Goal: Task Accomplishment & Management: Manage account settings

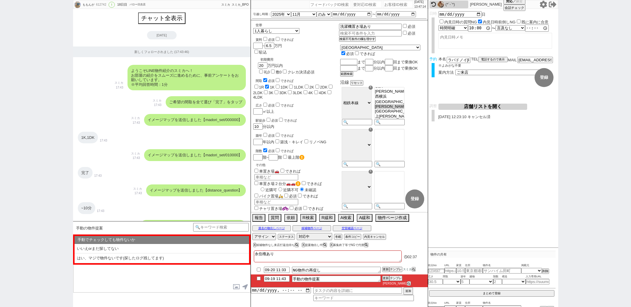
select select "2025"
select select "11"
select select "36"
select select "0"
select select "14"
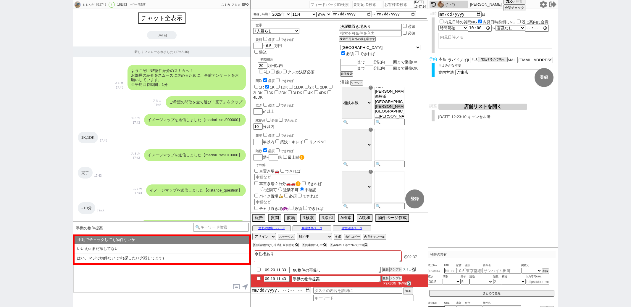
select select "89"
select select "2480"
select select "1"
select select "2"
select select
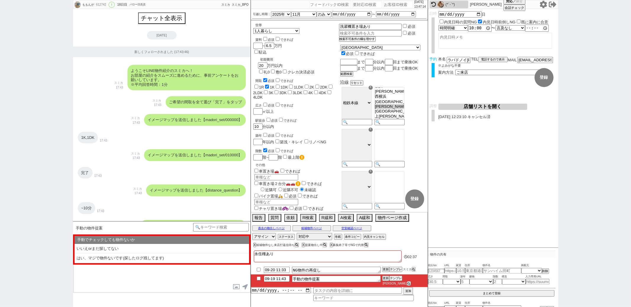
scroll to position [4236, 0]
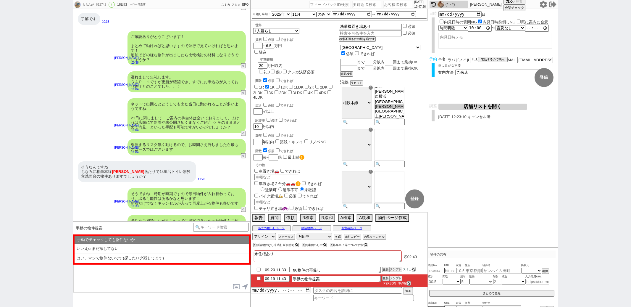
click at [496, 159] on div "内見日など入力！ 変更 なし 登録 日時 2025-09-21 日 内見日時の質問NG 内見日時前倒しNG 既に案内に合意 言及なし 時間明確 午前 午後 お…" at bounding box center [493, 128] width 130 height 239
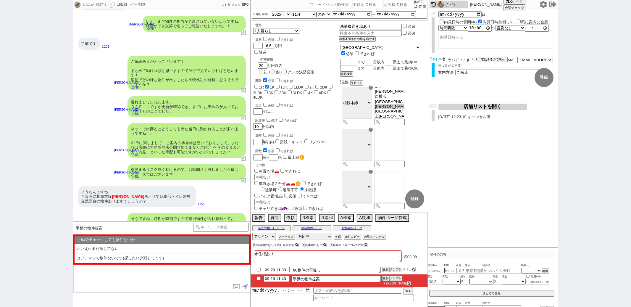
scroll to position [4237, 0]
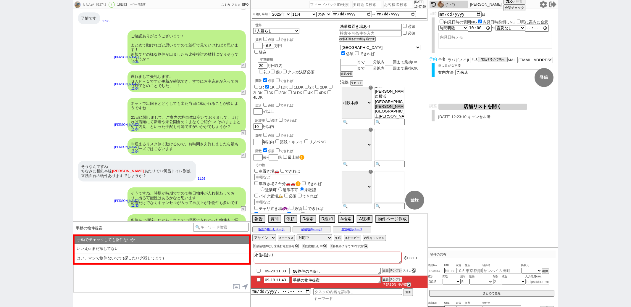
click at [322, 299] on input at bounding box center [363, 298] width 101 height 5
type input "汎用"
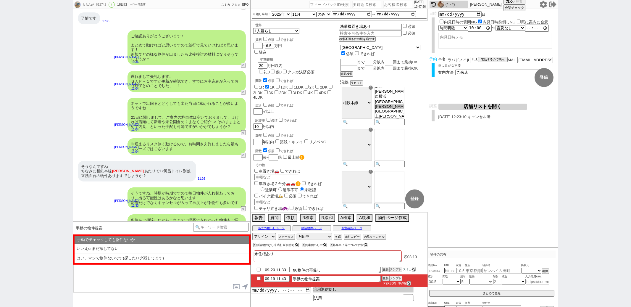
type input "汎用返信促し"
click at [275, 291] on input "datetime-local" at bounding box center [281, 289] width 60 height 5
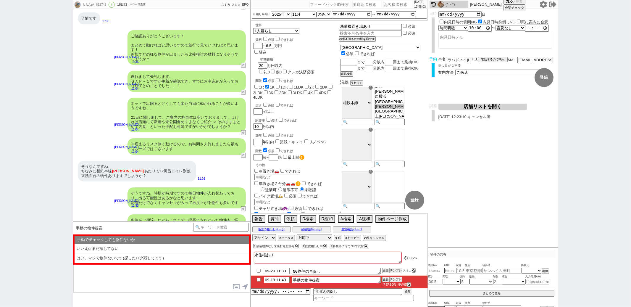
click at [410, 294] on button "追加" at bounding box center [407, 291] width 8 height 7
type input "[DATE]T13:00"
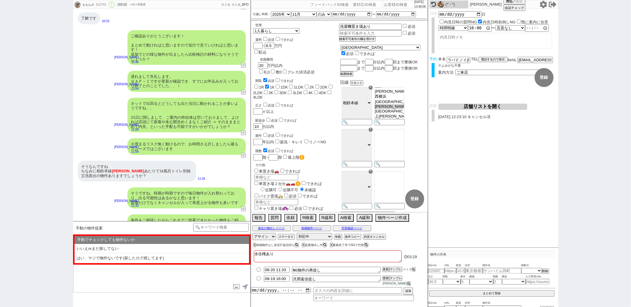
click at [96, 211] on div "条件をご相談しながらこれまでご提案できなかった物件もご紹介が可能ですし、もしお時間のご都合がつかれればオススメではあります。やはりリアルタイムに探して回られた…" at bounding box center [161, 229] width 177 height 36
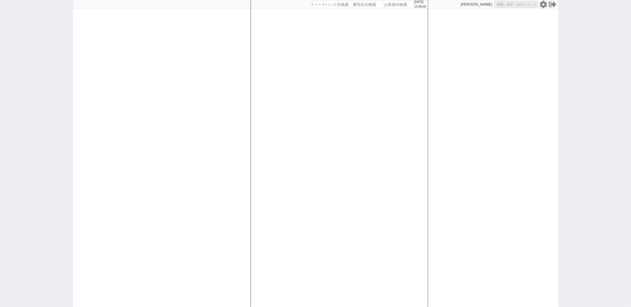
select select "1"
select select "2"
select select "5"
select select
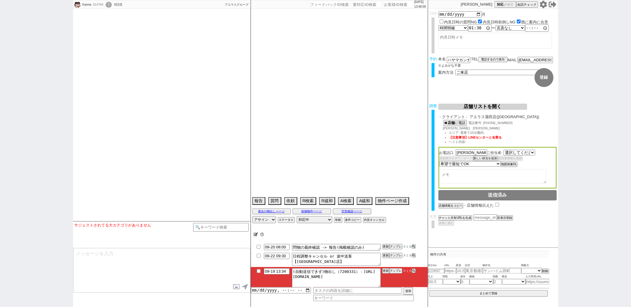
select select "2585"
select select
select select "2025"
select select "11"
select select "32"
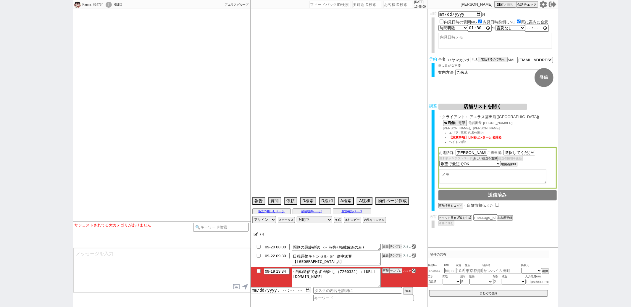
select select "0"
select select "23"
select select "750"
select select "54"
select select "[DATE]"
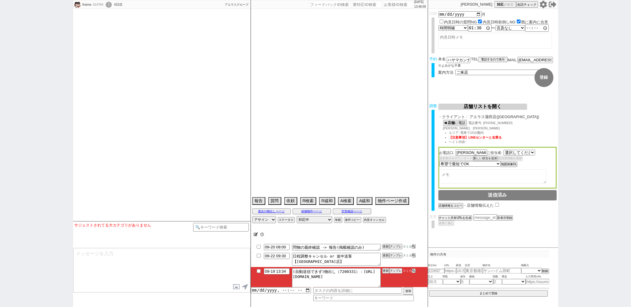
select select "51"
select select "[DATE]"
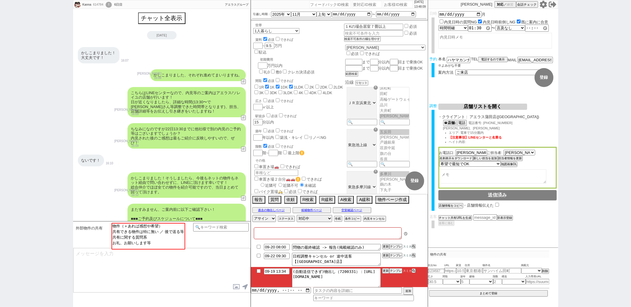
type textarea "水曜満たす店舗ないので、水曜以外で進める＠＠　他社なし"
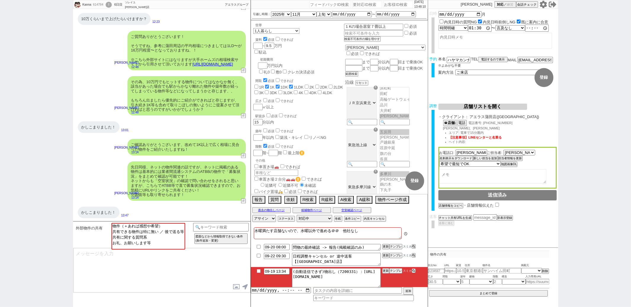
scroll to position [6, 0]
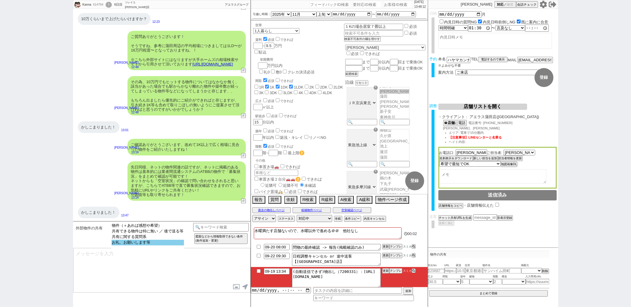
select select "お礼、お願いします等"
click at [131, 245] on option "お礼、お願いします等" at bounding box center [147, 242] width 72 height 6
select select "のみ（！マーク等あり元気）、その他も見たい、検討している等"
click at [142, 234] on option "のみ（！マーク等あり元気）、その他も見たい、検討している等" at bounding box center [170, 231] width 115 height 6
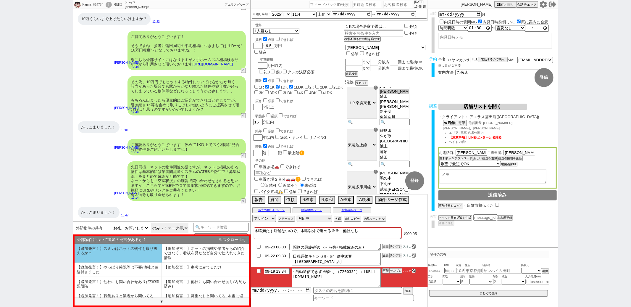
scroll to position [36, 0]
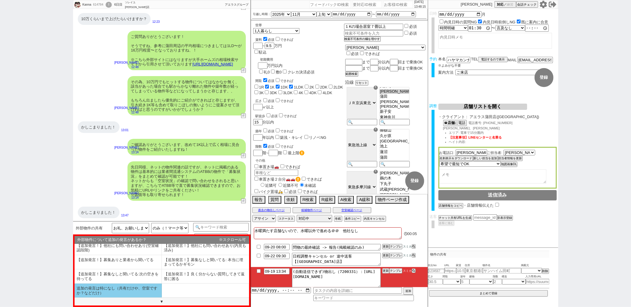
click at [125, 294] on li "追加の発言は特になし（共有だけや、空室ですか？などだけ）" at bounding box center [117, 290] width 87 height 14
type textarea "いえ恐縮です、その他の物件もこちらでも見てみますね。 現時点ではネット等の物件はその他いかがでしょうか？やはりネットに載ると早いので、、"
select select "追加の発言は特になし（共有だけや、空室ですか？などだけ）"
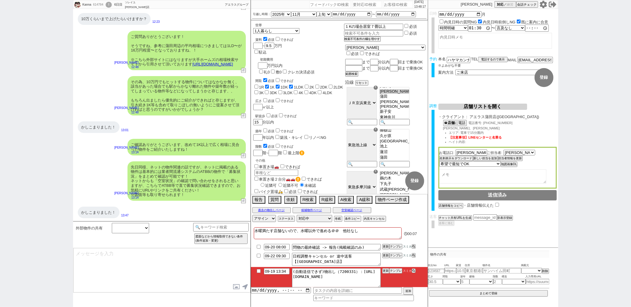
scroll to position [874, 0]
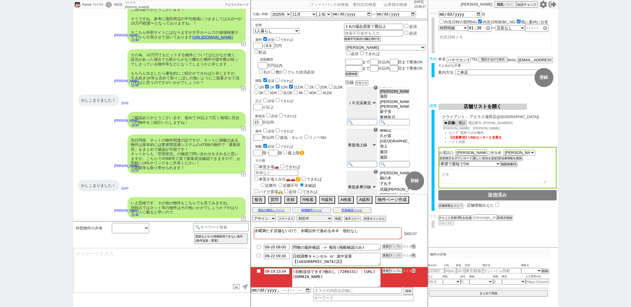
type input "09-19 13:53"
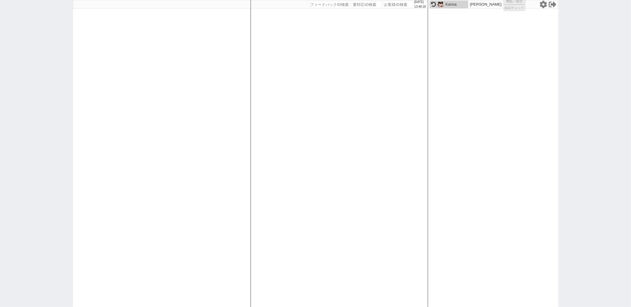
select select "3"
select select
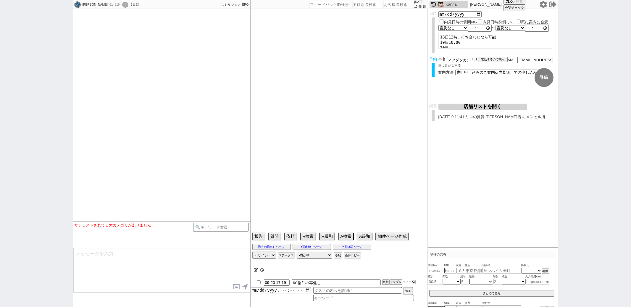
scroll to position [22, 0]
select select
select select "13"
select select "1"
select select "822"
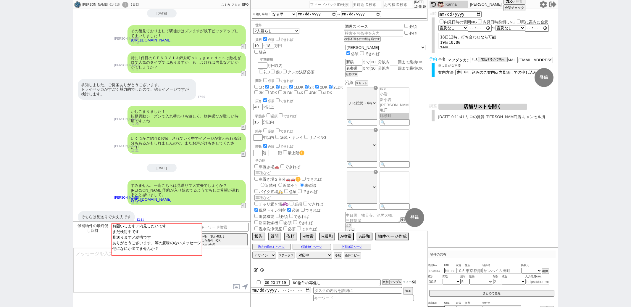
scroll to position [81, 0]
click at [432, 5] on icon at bounding box center [433, 4] width 5 height 5
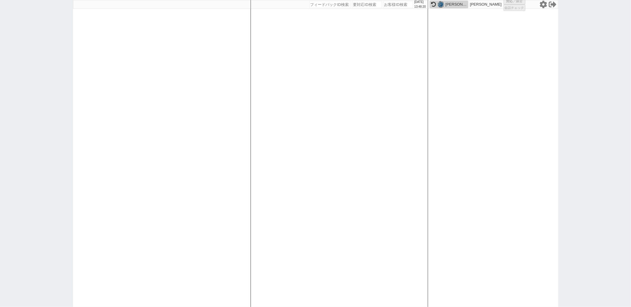
select select "1"
select select "2"
select select "5"
select select
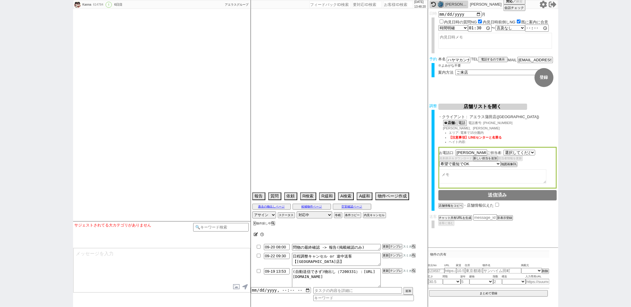
select select "2585"
type textarea "水曜満たす店舗ないので、水曜以外で進める＠＠　他社なし"
select select "2025"
select select "11"
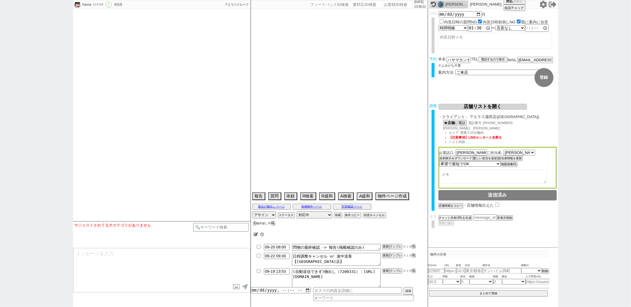
select select "32"
select select "0"
select select "23"
select select "750"
select select "54"
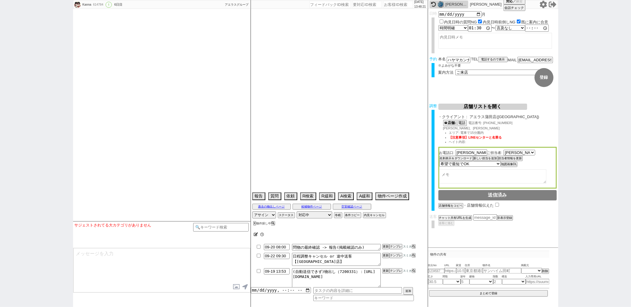
select select "[DATE]"
select select "51"
select select "[DATE]"
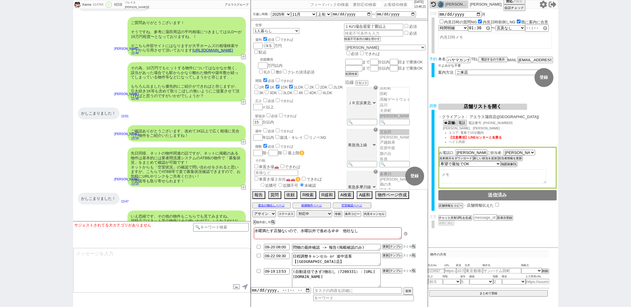
scroll to position [6, 0]
click at [168, 207] on div "いえ恐縮です、その他の物件もこちらでも見てみますね。 現時点ではネット等の物件はその他いかがでしょうか？やはりネットに載ると早いので、、 [PERSON_NA…" at bounding box center [161, 220] width 177 height 27
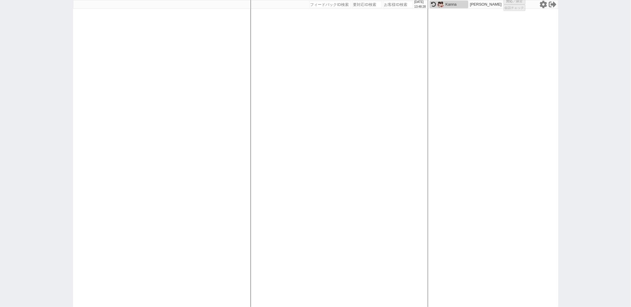
select select "3"
select select
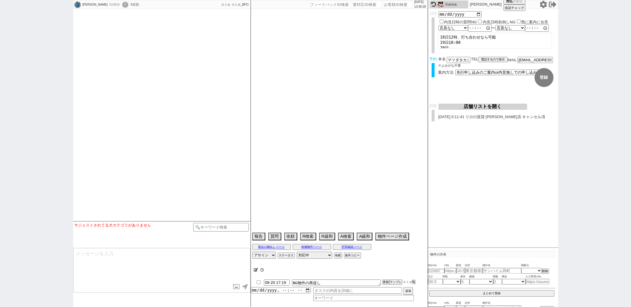
select select
select select "13"
select select "1"
select select "822"
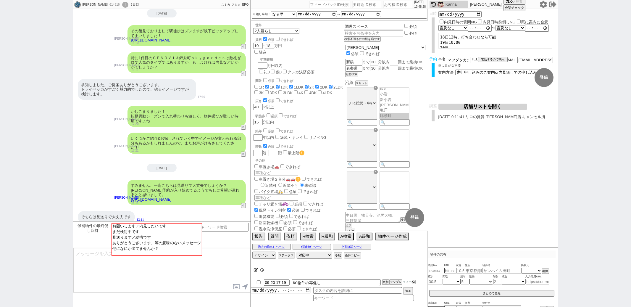
scroll to position [81, 0]
click at [160, 209] on div "そちらは見送りで大丈夫です 13:11" at bounding box center [161, 217] width 177 height 18
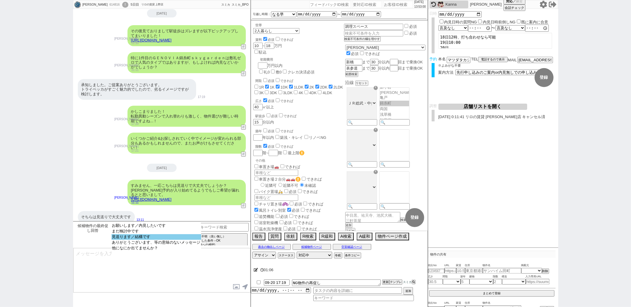
select select "見送ります／結構です"
click at [143, 237] on option "見送ります／結構です" at bounding box center [156, 237] width 90 height 6
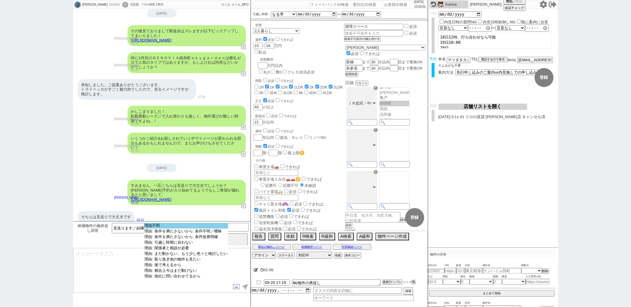
select select "理由不明"
click at [148, 226] on option "理由不明" at bounding box center [186, 226] width 84 height 6
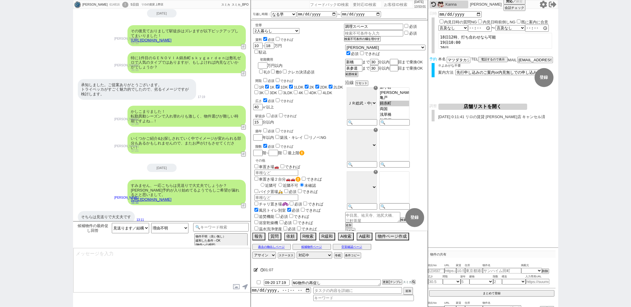
type textarea "さようでしたか、かしこまりました、！ 引き続きその他の物件も追ってまいりますね。"
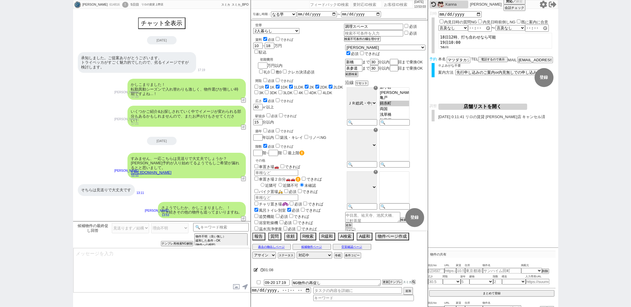
type textarea "引き続きこちらでも毎日追っておりますが、お客様の方ではどれくらいの頻度で物件サイトなど確認されてますか？ 人気の物件ですと上がったその日に内見予約が入りスピー…"
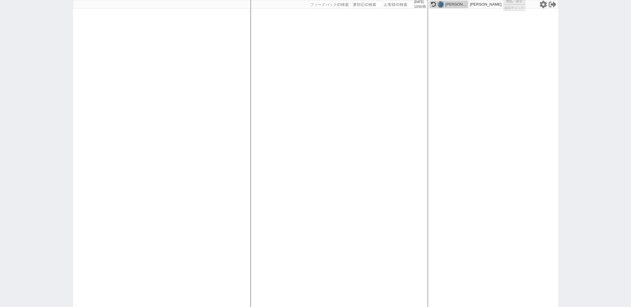
select select
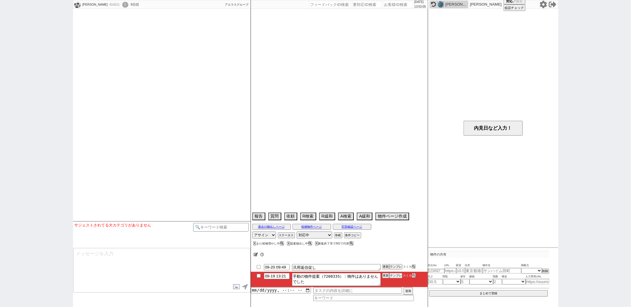
select select
select select "2025"
select select "12"
select select "37"
select select "1"
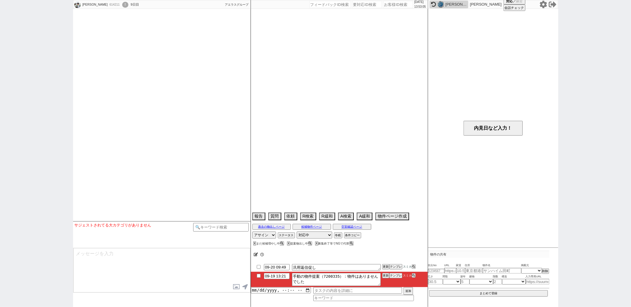
select select "23"
select select "733"
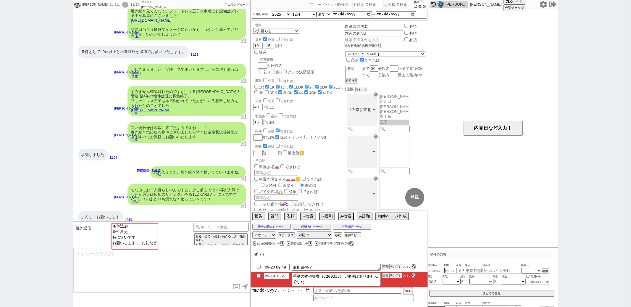
scroll to position [43, 0]
select select "お願いします ／ お礼など"
click at [136, 244] on option "お願いします ／ お礼など" at bounding box center [134, 242] width 46 height 6
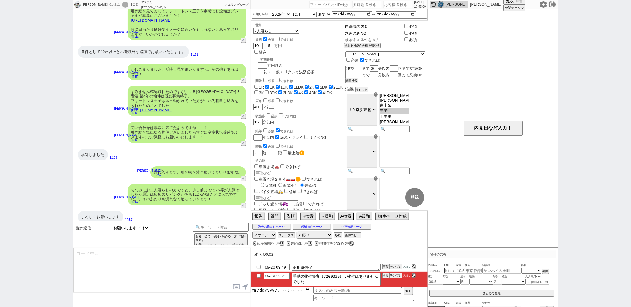
type textarea "@@【@@メッセージは打たず、以下やってください@@】@@ @@【@@@@@@特に返信不要です、そのまま次へ進んでください@@】@@"
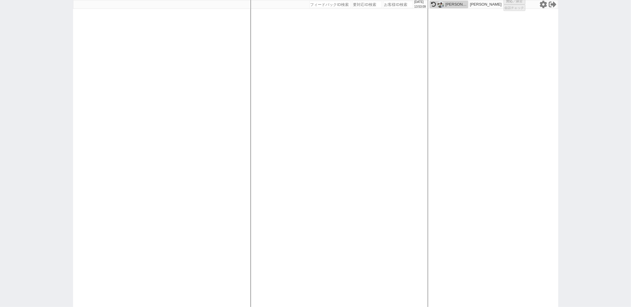
select select
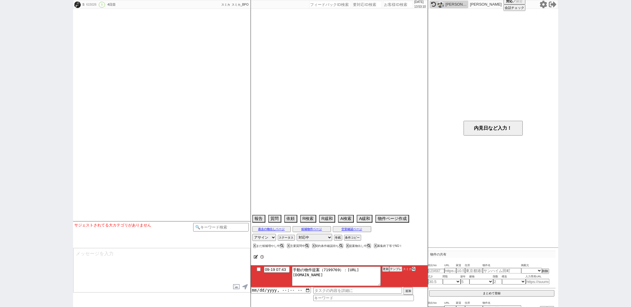
type textarea "彼女の部屋探し、一緒に内見する"
select select "2025"
select select "10"
select select "36"
select select "0"
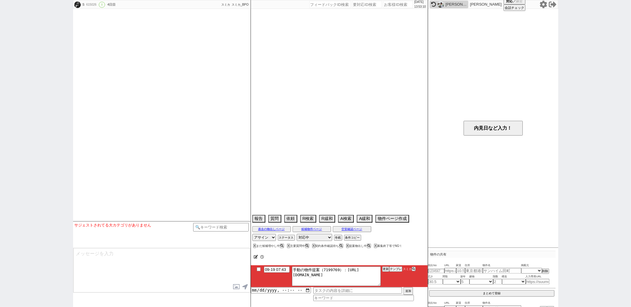
select select "44"
select select "[DATE]"
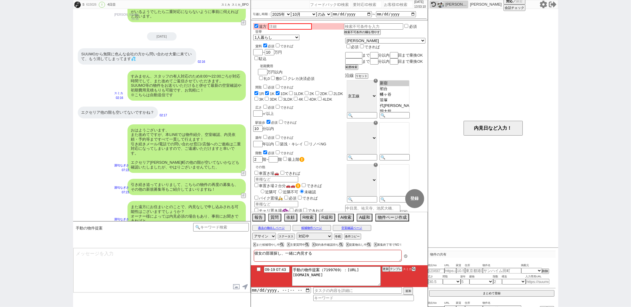
scroll to position [124, 0]
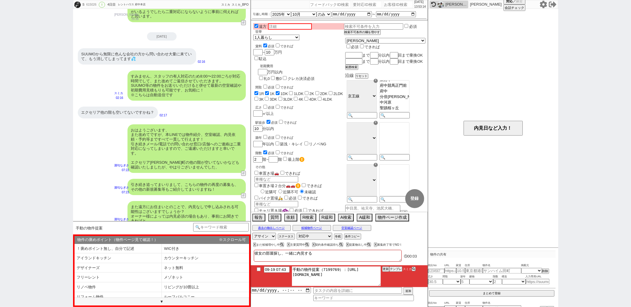
drag, startPoint x: 345, startPoint y: 270, endPoint x: 365, endPoint y: 283, distance: 23.7
click at [365, 283] on textarea "手動の物件提案（7199769）：[URL][DOMAIN_NAME]" at bounding box center [336, 276] width 89 height 20
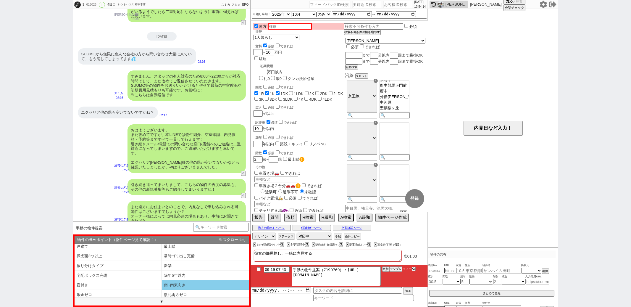
click at [184, 284] on li "南~南東向き" at bounding box center [205, 285] width 87 height 10
type textarea "並行で先の物件を参考にしつつ相場を見ておりまして、設備がズレますがピックアップしてまいりました！ [URL][DOMAIN_NAME]"
select select "南~南東向き"
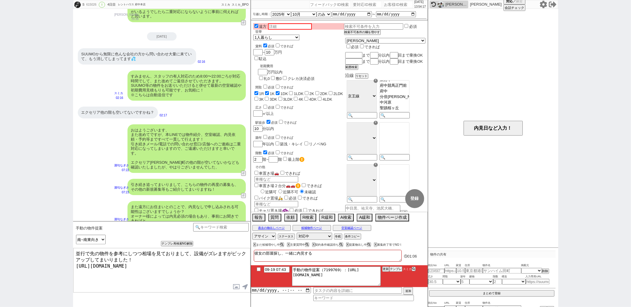
type textarea "並行で先の物件を参考にしつつ相場を見ておりまして、設備がズレますがピックアップしてまいりました！ [URL][DOMAIN_NAME]"
checkbox input "true"
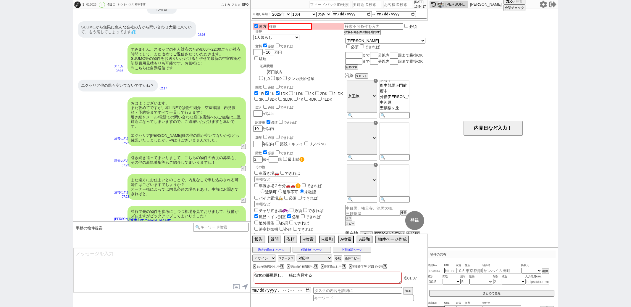
type textarea "こちらも日当たり良好でもありオススメのタイプです、 イメージいかがでしょうか？"
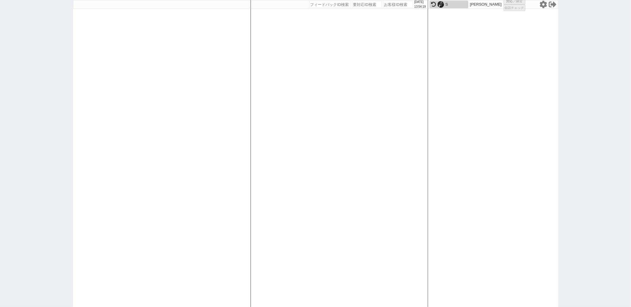
select select "1"
select select "2"
select select
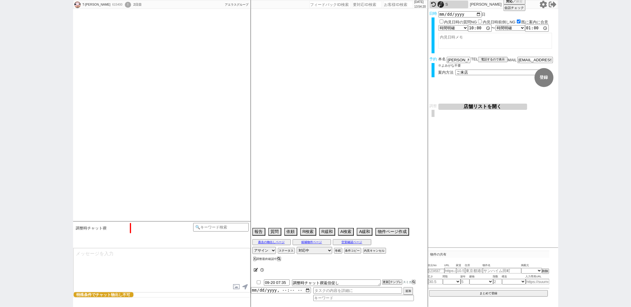
type textarea "訪問した店舗：部屋まる、[PERSON_NAME]、相談のみ：[PERSON_NAME]、[PERSON_NAME]、ルームプラス 一緒に住む兄もアルバイト　…"
select select "2025"
select select "10"
select select "32"
select select "5"
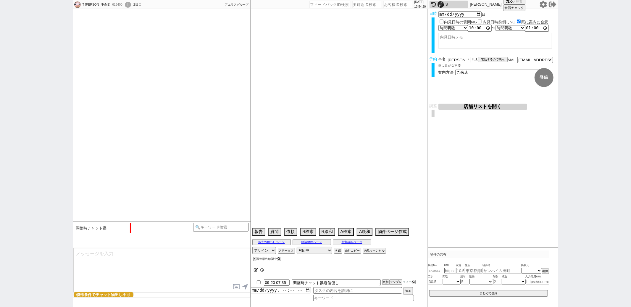
select select "44"
select select "[DATE]"
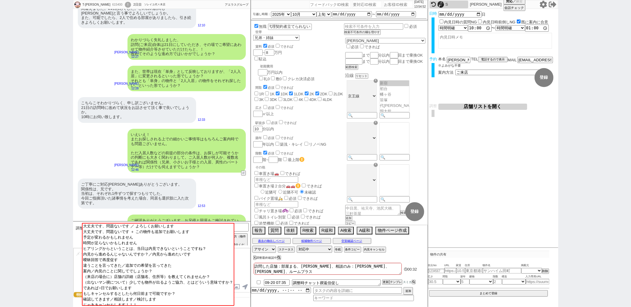
scroll to position [0, 0]
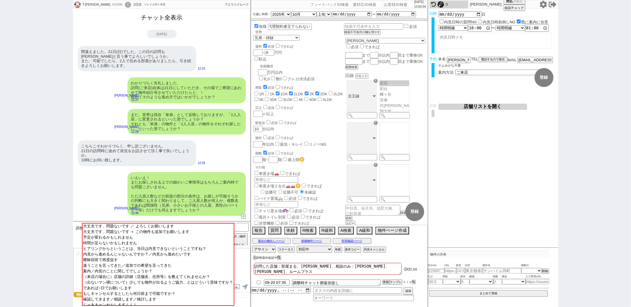
click at [163, 23] on button "チャット全表示" at bounding box center [162, 17] width 46 height 10
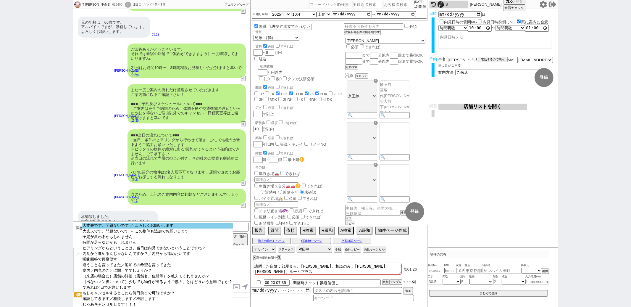
scroll to position [1956, 0]
select select "大丈夫です、問題ないです ／ よろしくお願いします"
click at [145, 225] on option "大丈夫です、問題ないです ／ よろしくお願いします" at bounding box center [157, 226] width 151 height 6
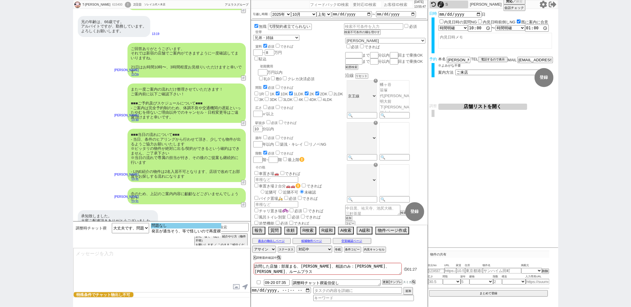
select select "問題なし"
click at [159, 227] on option "問題なし" at bounding box center [186, 226] width 70 height 6
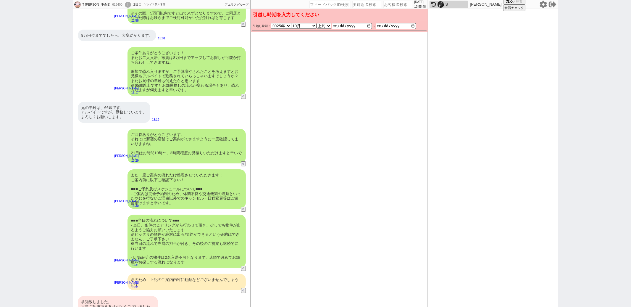
click at [112, 296] on div "承知致しました。 大変ご配慮頂きありがとうございました。 当日は、何卒よろしくお願い致します。" at bounding box center [118, 306] width 80 height 21
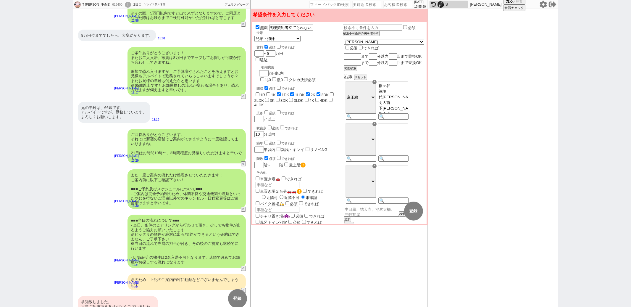
click at [112, 296] on div "承知致しました。 大変ご配慮頂きありがとうございました。 当日は、何卒よろしくお願い致します。" at bounding box center [118, 306] width 80 height 21
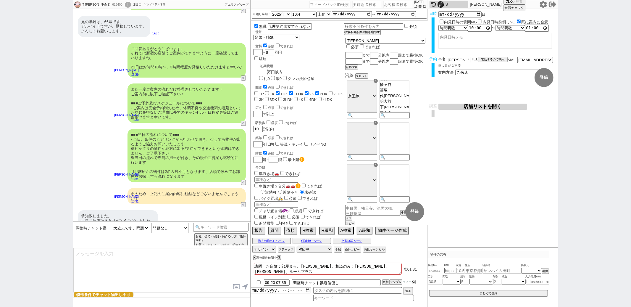
type textarea "ご確認頂き恐れ入ります、！ 諸々問題ないとのことで何よりでした！ そうしましたら、改めて[PERSON_NAME]動いてまいりますね。"
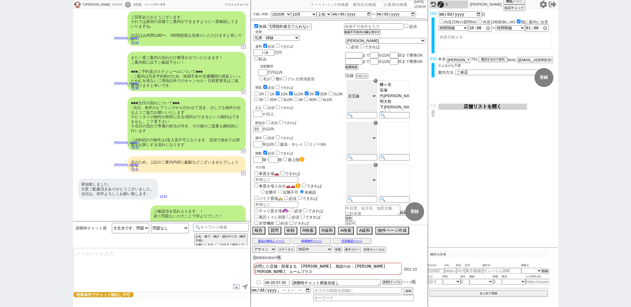
select select "372"
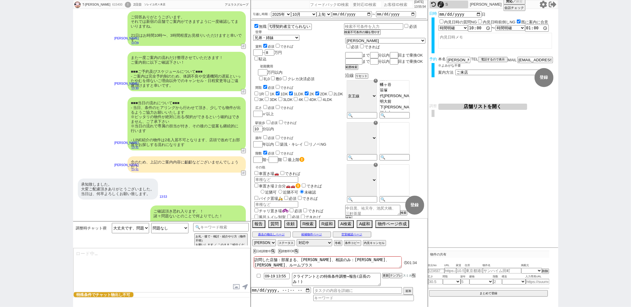
type textarea "@@【@@日程調整するシーンなので、このまま調整報告します。当該の調整ができない方であればそのままcmd+shift+Kで次に進んでください！！(当該の調整が…"
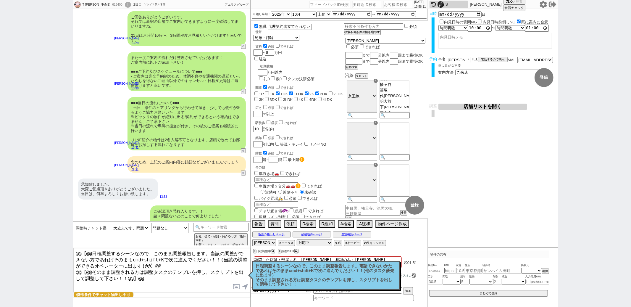
click at [470, 107] on button "店舗リストを開く" at bounding box center [482, 106] width 89 height 6
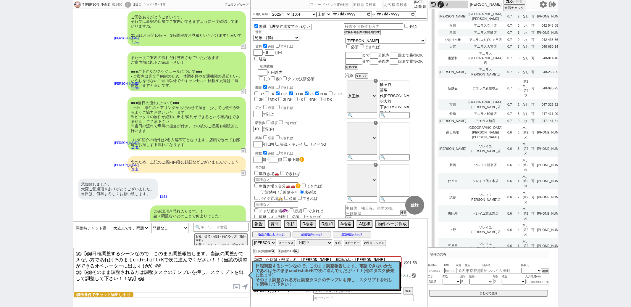
scroll to position [430, 0]
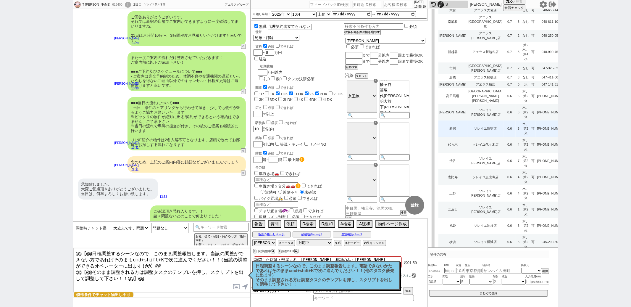
click at [503, 137] on td "0.6" at bounding box center [509, 128] width 12 height 16
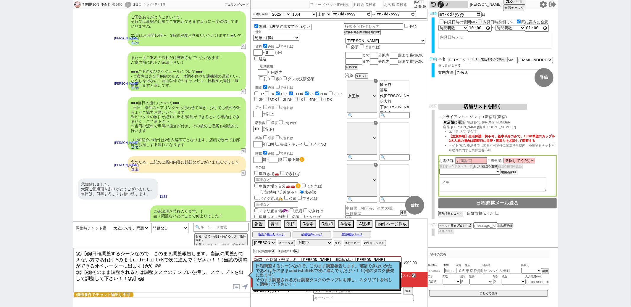
click at [458, 124] on button "☎ 店舗 に電話" at bounding box center [454, 122] width 22 height 5
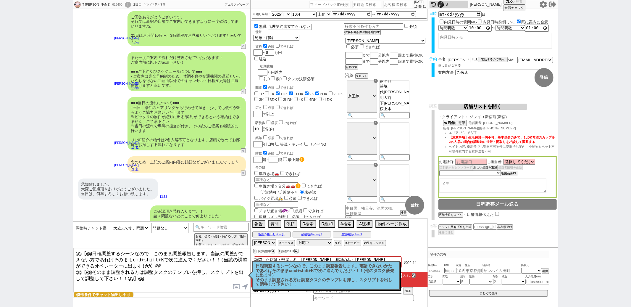
click at [289, 278] on p "日程調整するシーンなので、このまま調整報告します。電話できないかたであればそのままcmd+shift+Kで次に進んでください！！(他のタスク優先に出ます) そ…" at bounding box center [326, 274] width 140 height 23
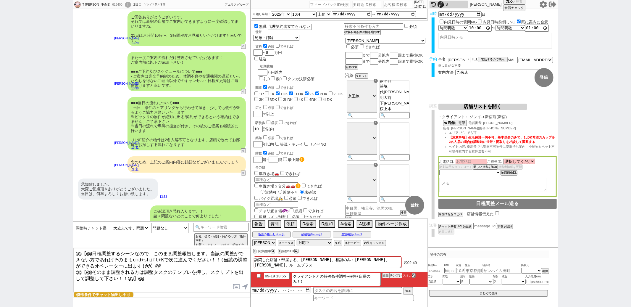
click at [469, 163] on input at bounding box center [471, 161] width 32 height 5
type input "[PERSON_NAME]"
click at [512, 149] on li "ヘイト内容: ※消音でも楽器不可物件に楽器持ち案内、小動物をペット不可物件案内する案件送客不可" at bounding box center [503, 148] width 108 height 9
click at [534, 163] on select "選択してください [PERSON_NAME] [PERSON_NAME] [PERSON_NAME] [PERSON_NAME] [PERSON_NAME] …" at bounding box center [519, 161] width 32 height 5
select select "532"
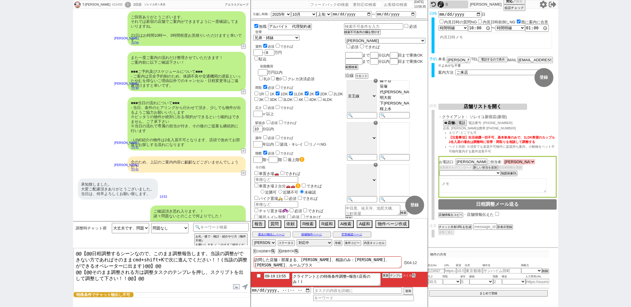
click at [503, 160] on select "選択してください [PERSON_NAME] [PERSON_NAME] [PERSON_NAME] [PERSON_NAME] [PERSON_NAME] …" at bounding box center [519, 161] width 32 height 5
click at [492, 173] on select "未定 希望で最短でOK 最短以外でOK 日程がNG(直近で別日提案可) 日程がNG(直近はNG) お客様ごとNG 折返し待ち 店舗が定休/終業後で連絡取れず" at bounding box center [469, 172] width 61 height 5
select select "5"
click at [439, 170] on select "未定 希望で最短でOK 最短以外でOK 日程がNG(直近で別日提案可) 日程がNG(直近はNG) お客様ごとNG 折返し待ち 店舗が定休/終業後で連絡取れず" at bounding box center [469, 172] width 61 height 5
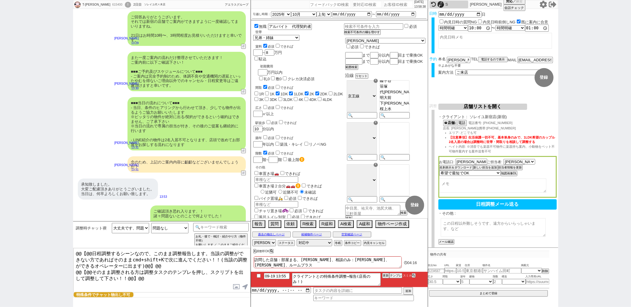
select select "532"
select select "5"
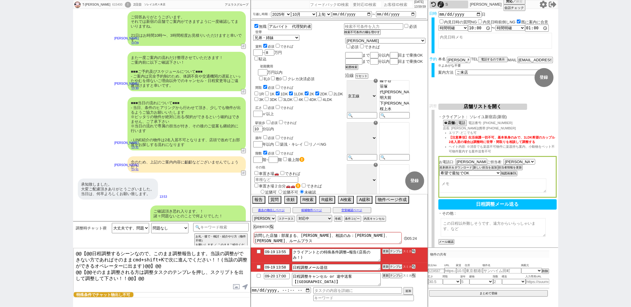
click at [448, 228] on textarea at bounding box center [492, 227] width 105 height 19
click at [349, 220] on button "条件コピー" at bounding box center [352, 218] width 16 height 5
click at [451, 230] on textarea "※ご契約者様が正社員ではない為特殊条件でのご送客となります" at bounding box center [492, 227] width 105 height 19
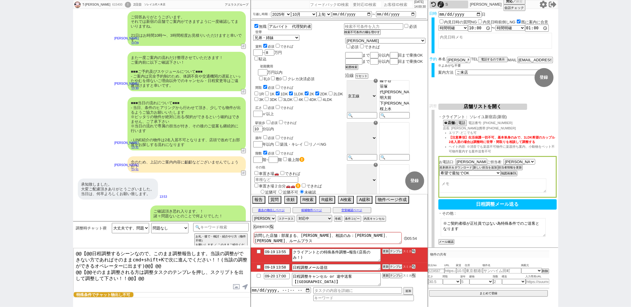
paste textarea "・エリア：[GEOGRAPHIC_DATA][PERSON_NAME]、[GEOGRAPHIC_DATA]、[GEOGRAPHIC_DATA] ・賃料：8万円…"
click at [482, 224] on textarea "※ご契約者様が正社員ではない為特殊条件でのご送客となります ・エリア：[GEOGRAPHIC_DATA][PERSON_NAME]、[GEOGRAPHIC_D…" at bounding box center [492, 227] width 105 height 19
click at [462, 226] on textarea "※ご契約者様が正社員ではない為特殊条件でのご送客となります ・エリア：[GEOGRAPHIC_DATA][PERSON_NAME]、[GEOGRAPHIC_D…" at bounding box center [492, 227] width 105 height 19
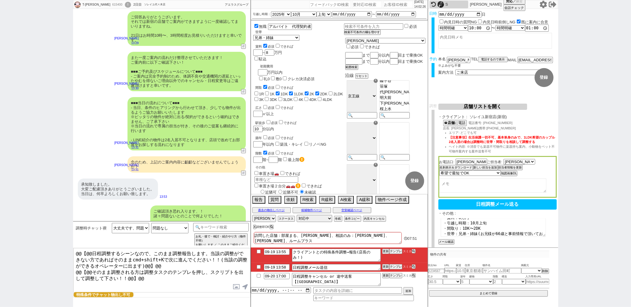
click at [462, 226] on textarea "※ご契約者様が正社員ではない為特殊条件でのご送客となります ・エリア：[GEOGRAPHIC_DATA][PERSON_NAME]、[GEOGRAPHIC_D…" at bounding box center [492, 227] width 105 height 19
click at [462, 229] on textarea "※ご契約者様が正社員ではない為特殊条件でのご送客となります ・エリア：[GEOGRAPHIC_DATA][PERSON_NAME]、[GEOGRAPHIC_D…" at bounding box center [492, 227] width 105 height 19
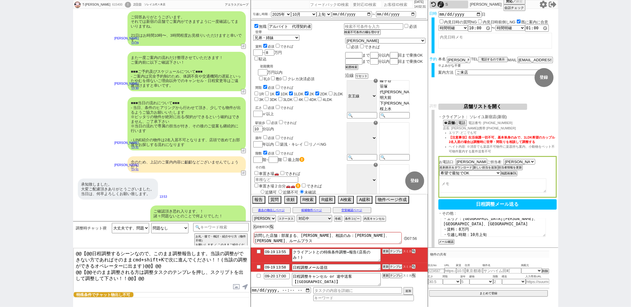
click at [478, 225] on textarea "※ご契約者様が正社員ではない為特殊条件でのご送客となります ・エリア：[GEOGRAPHIC_DATA][PERSON_NAME]、[GEOGRAPHIC_D…" at bounding box center [492, 227] width 105 height 19
click at [474, 229] on textarea "※ご契約者様が正社員ではない為特殊条件でのご送客となります ・エリア：[GEOGRAPHIC_DATA][PERSON_NAME]、[GEOGRAPHIC_D…" at bounding box center [492, 227] width 105 height 19
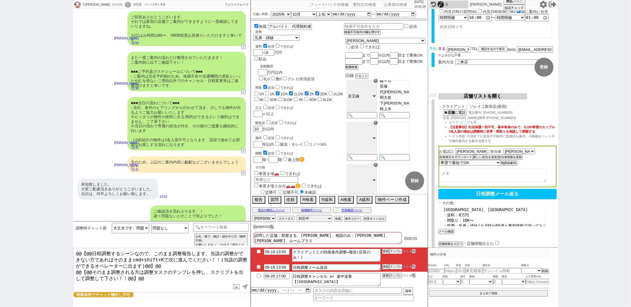
scroll to position [18, 0]
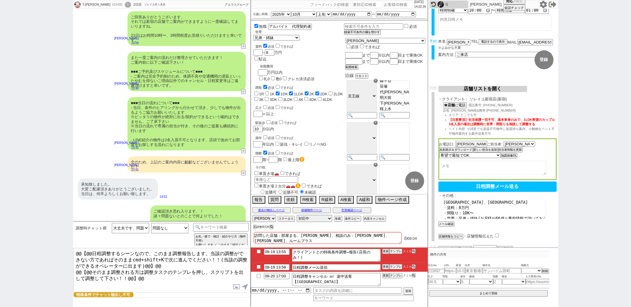
type textarea "※ご契約者様が正社員ではない為特殊条件でのご送客となります ・エリア：[GEOGRAPHIC_DATA][PERSON_NAME]、[GEOGRAPHIC_D…"
click at [447, 222] on button "メール確認" at bounding box center [445, 224] width 15 height 4
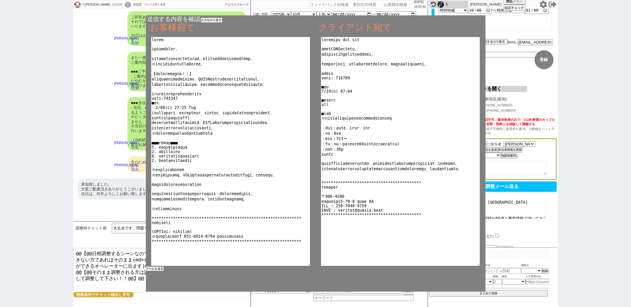
click at [156, 270] on button "メールを送る" at bounding box center [155, 268] width 18 height 4
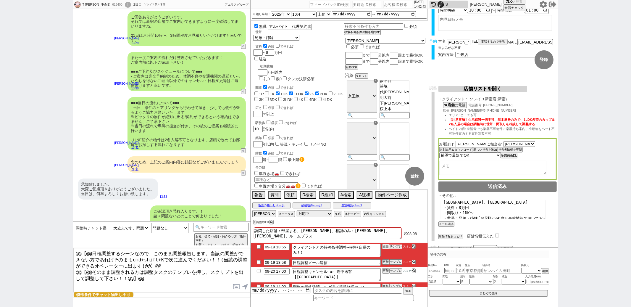
click at [395, 245] on button "テンプレ" at bounding box center [395, 246] width 13 height 4
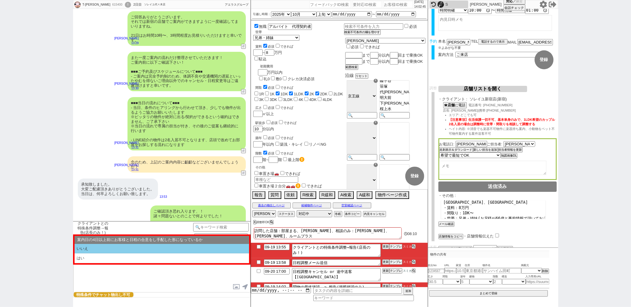
click at [135, 247] on li "いいえ" at bounding box center [161, 249] width 174 height 10
select select "いいえ"
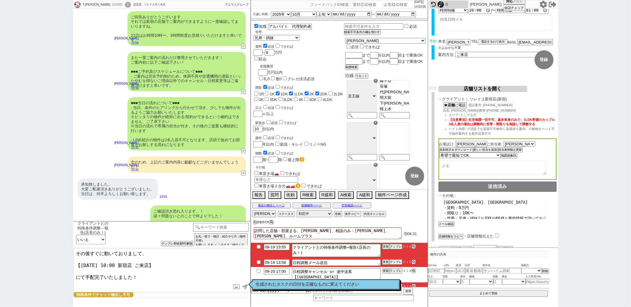
type textarea "その後すぐに動いておりまして、 【[DATE] 10:00 新宿店 ご来店】 にて手配完了いたしました！"
checkbox input "true"
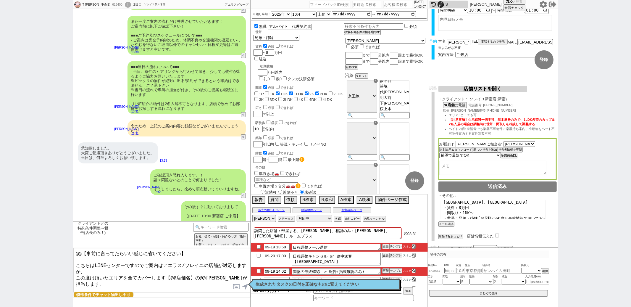
scroll to position [2030, 0]
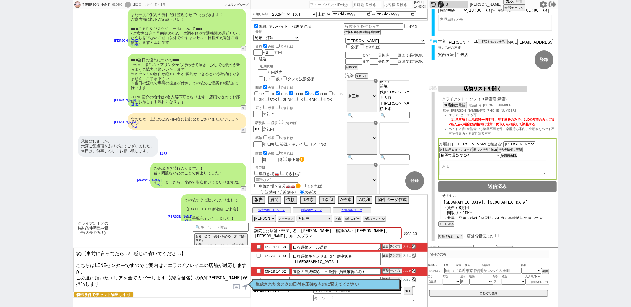
drag, startPoint x: 77, startPoint y: 272, endPoint x: 77, endPoint y: 236, distance: 36.1
click at [77, 241] on div "クライアントとの特殊条件調整→報告(店長のみ！) 内見日までの日数 -1 !=0 !=0&&!=1 !=4&&<9 !=null !=null&&>-1 <-…" at bounding box center [161, 264] width 177 height 86
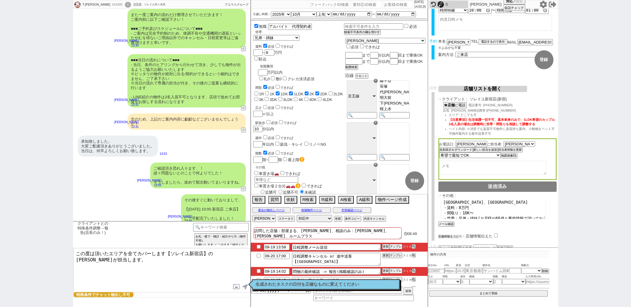
click at [458, 235] on button "店舗情報をコピペ" at bounding box center [450, 236] width 24 height 4
type textarea "この度は頂いたエリアを全てカバーします【ソレイユ新宿店】の[PERSON_NAME]が担当します。 [GEOGRAPHIC_DATA] ・住所 : [PERS…"
click at [495, 233] on input "checkbox" at bounding box center [497, 235] width 4 height 4
checkbox input "true"
click at [456, 149] on button "名刺表示＆ダウンロード" at bounding box center [455, 150] width 33 height 4
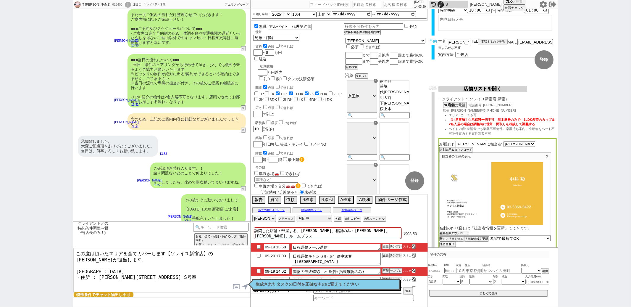
click at [446, 231] on button "名刺画像ダウンロード" at bounding box center [454, 233] width 30 height 4
click at [196, 276] on textarea "この度は頂いたエリアを全てカバーします【ソレイユ新宿店】の[PERSON_NAME]が担当します。 [GEOGRAPHIC_DATA] ・住所 : [PERS…" at bounding box center [161, 270] width 177 height 44
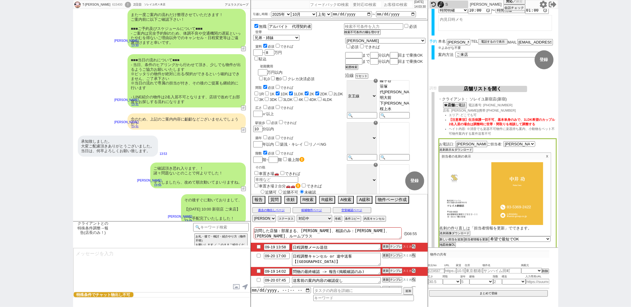
scroll to position [2142, 0]
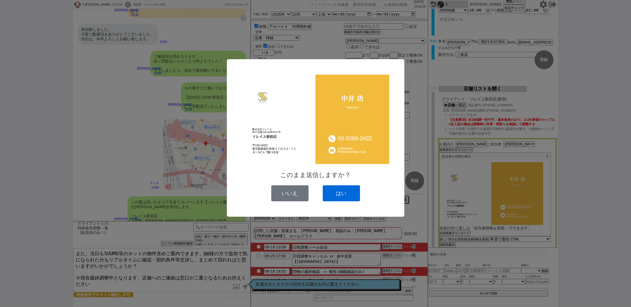
click at [343, 193] on button "はい" at bounding box center [341, 193] width 37 height 16
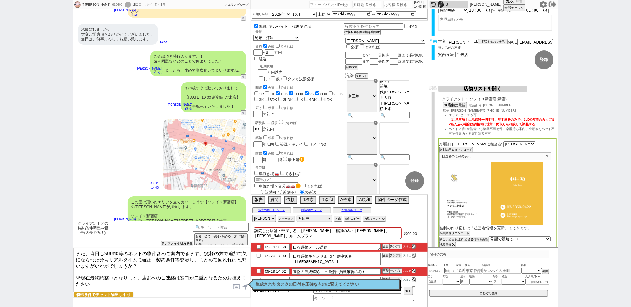
scroll to position [2149, 0]
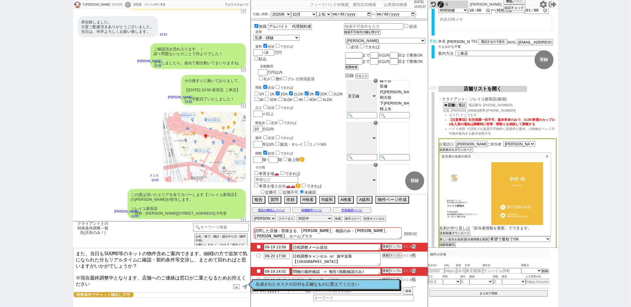
drag, startPoint x: 455, startPoint y: 40, endPoint x: 440, endPoint y: 40, distance: 15.1
click at [440, 40] on div "本名 [PERSON_NAME]" at bounding box center [454, 41] width 33 height 5
click at [205, 253] on textarea "また、当日もSUUMO等のネットの物件含めご案内できます。@@様の方で追加で気になられた分もリアルタイムに確認・契約条件等交渉し、まとめて回れればと思いますが…" at bounding box center [161, 270] width 177 height 44
paste textarea "熱海"
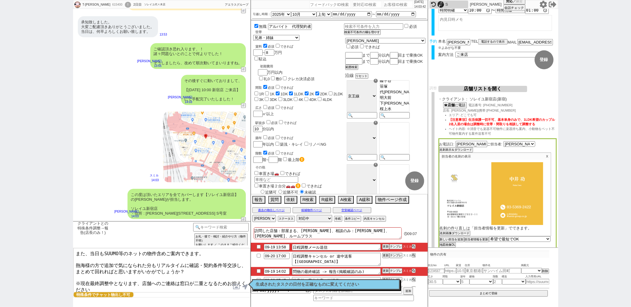
type textarea "また、当日もSUUMO等のネットの物件含めご案内できます。 熱海様の方で追加で気になられた分もリアルタイムに確認・契約条件等交渉し、まとめて回れればと思います…"
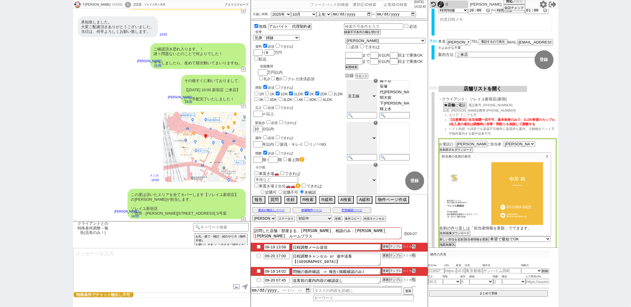
scroll to position [2249, 0]
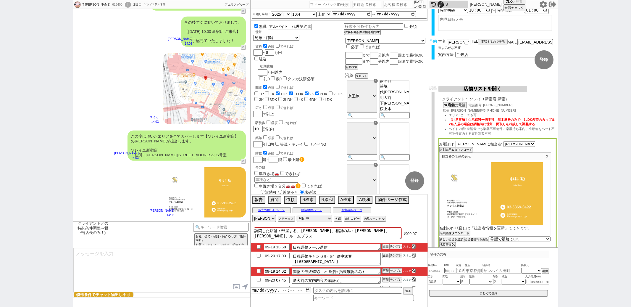
type textarea "※案内時の店舗状況次第では担当が変更になります、ご了承ください ※もし担当が変更になった場合でも、本LINEの内容は全て引き継がれておりスムーズにご案内が可能…"
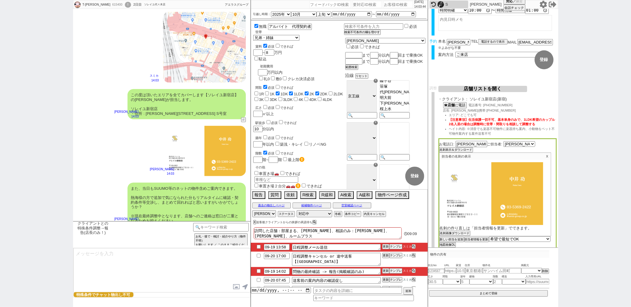
scroll to position [2285, 0]
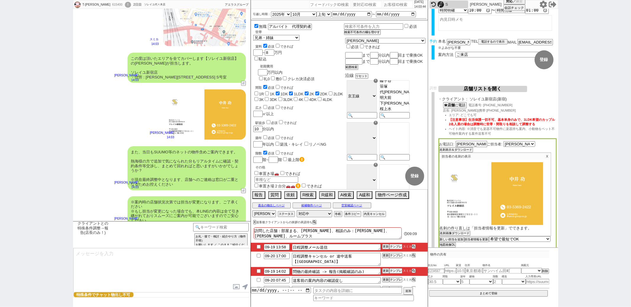
type input "09-19 14:18"
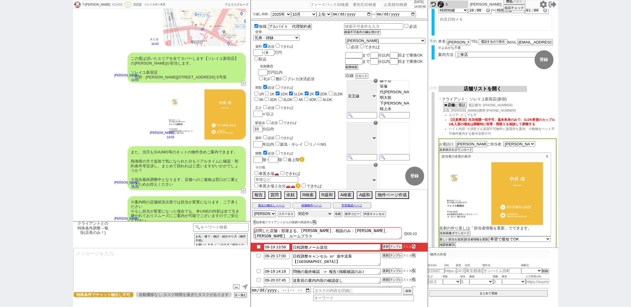
click at [322, 212] on select "対応中 引き継ぎ完了 ブロック 長期間返信なし 紹介不可 別の所で決まった 客の都合で引越しが無くなった 接客開始後に冬眠" at bounding box center [314, 213] width 35 height 7
click at [268, 212] on select "アサイン [PERSON_NAME] [PERSON_NAME] [PERSON_NAME]" at bounding box center [264, 213] width 24 height 7
select select
click at [252, 210] on select "アサイン [PERSON_NAME] [PERSON_NAME] [PERSON_NAME]" at bounding box center [264, 213] width 24 height 7
click at [257, 246] on input "checkbox" at bounding box center [258, 246] width 9 height 4
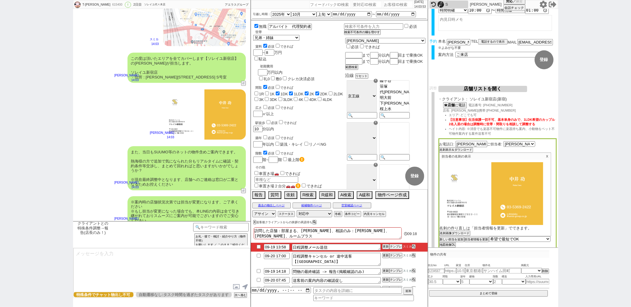
checkbox input "true"
click at [257, 271] on input "checkbox" at bounding box center [258, 271] width 9 height 4
checkbox input "true"
click at [385, 247] on button "更新" at bounding box center [385, 246] width 6 height 4
click at [382, 271] on button "更新" at bounding box center [385, 270] width 6 height 4
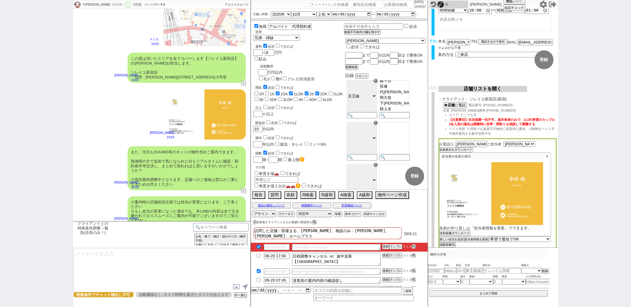
click at [101, 193] on div "※案内時の店舗状況次第では担当が変更になります、ご了承ください ※もし担当が変更になった場合でも、本LINEの内容は全て引き継がれておりスムーズにご案内が可能…" at bounding box center [161, 211] width 177 height 36
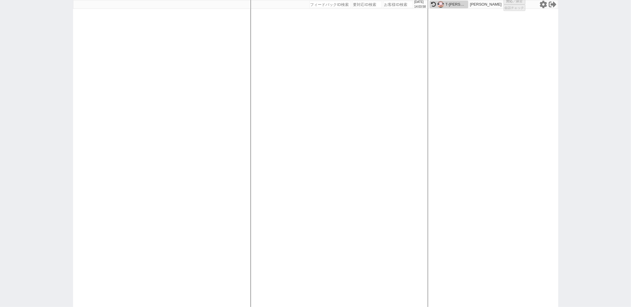
select select "1"
select select "2"
select select "8"
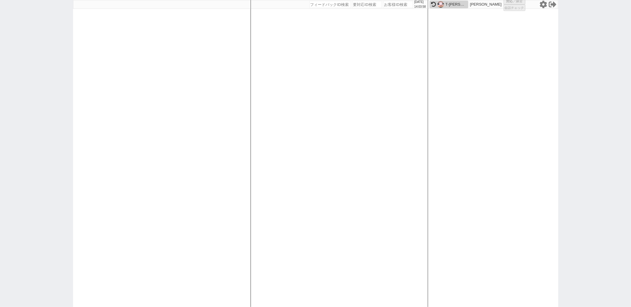
select select "8"
select select
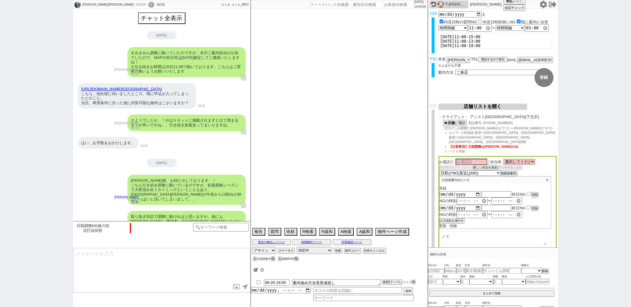
select select "2025"
select select "12"
select select "36"
select select "6"
select select "14"
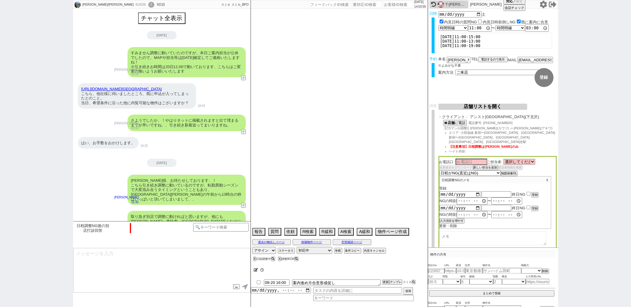
select select "469"
select select "69"
select select "[DATE]"
select select "23"
select select "744"
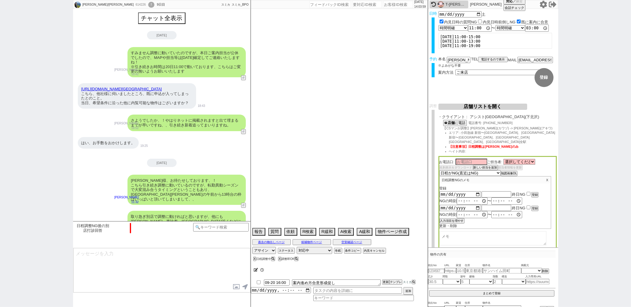
select select "70"
select select "[DATE]"
select select "75"
select select "[DATE]"
select select "67"
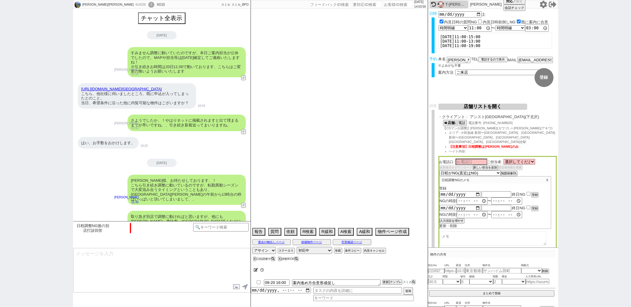
select select "57"
select select "59"
select select "[DATE]"
select select "77"
select select "[DATE]"
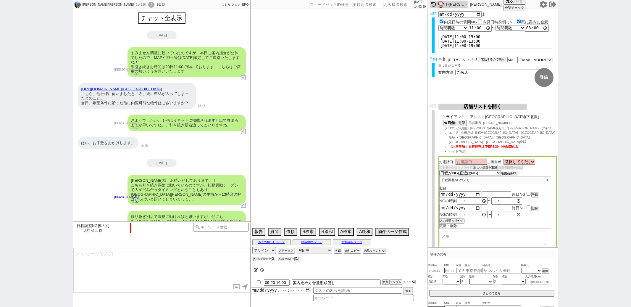
select select "54"
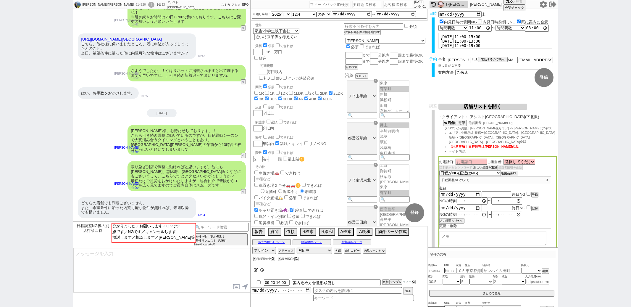
scroll to position [37, 0]
click at [480, 104] on button "店舗リストを開く" at bounding box center [482, 106] width 89 height 6
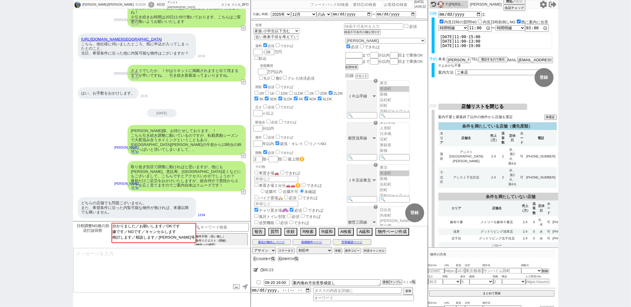
scroll to position [0, 0]
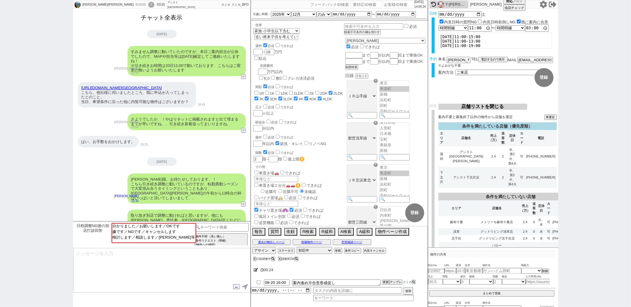
click at [163, 19] on button "チャット全表示" at bounding box center [162, 17] width 46 height 10
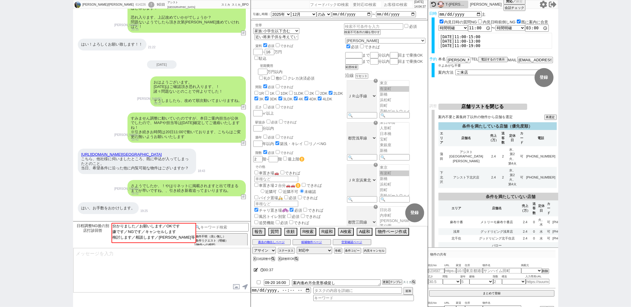
scroll to position [2871, 0]
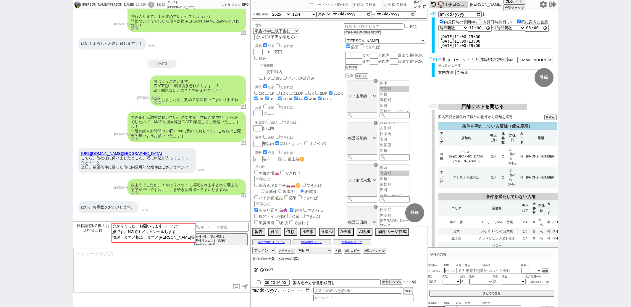
click at [479, 102] on form "変更 なし 登録 日時 [DATE] 内見日時の質問NG 内見日時前倒しNG 既に案内に合意 言及なし 時間明確 午前 午後 お昼 夕方・夜 終日いつでも そ…" at bounding box center [493, 56] width 130 height 95
click at [478, 105] on button "店舗リストを閉じる" at bounding box center [482, 106] width 89 height 6
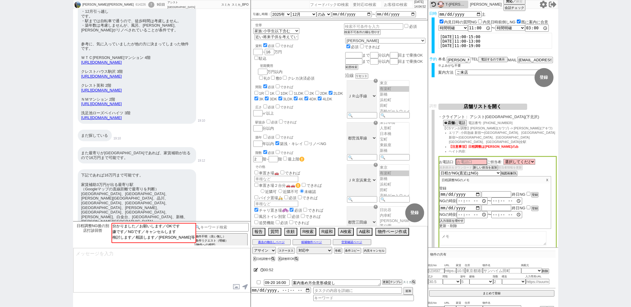
scroll to position [1603, 0]
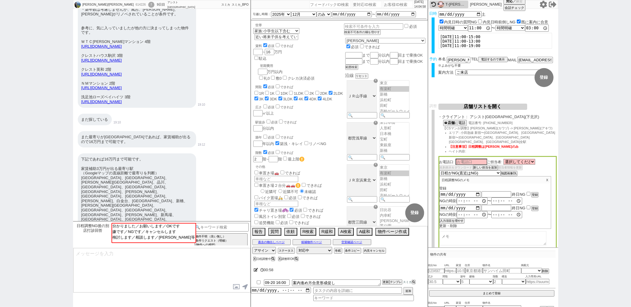
click at [495, 107] on button "店舗リストを開く" at bounding box center [482, 106] width 89 height 6
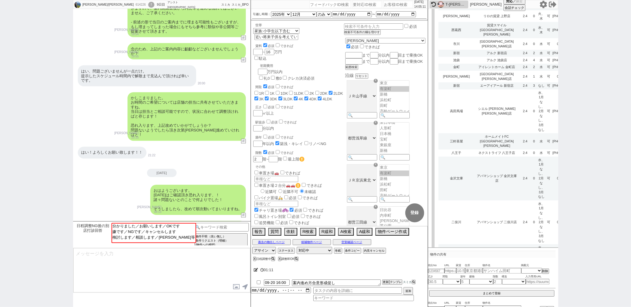
scroll to position [2871, 0]
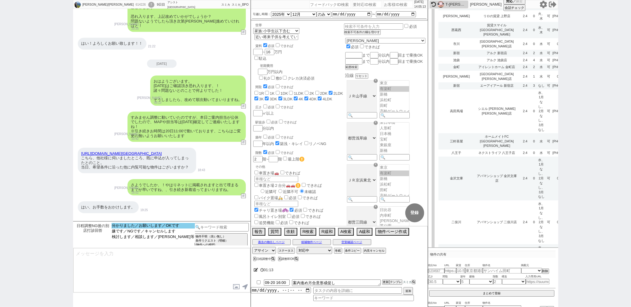
select select "分かりました／お願いします／OKです"
click at [132, 228] on option "分かりました／お願いします／OKです" at bounding box center [153, 226] width 84 height 6
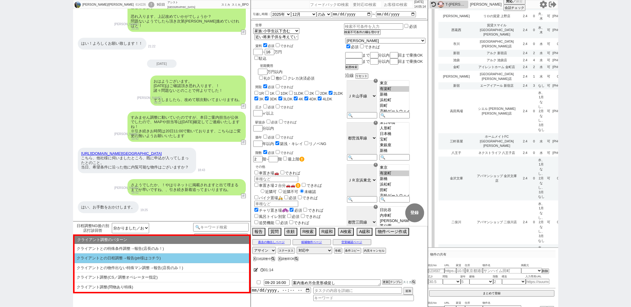
click at [120, 259] on li "クライアントとの日程調整→報告(ptr様はコチラ)" at bounding box center [161, 258] width 174 height 10
type textarea "お手数おかけいたします、！ そうしましたら、改めて@@店のほうで調整に動いてまいりますね！"
select select "クライアントとの日程調整→報告(ptr様はコチラ)"
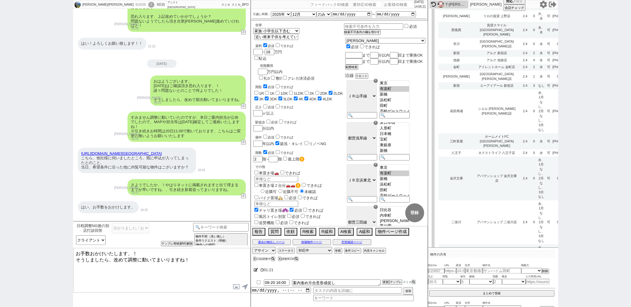
type textarea "お手数おかけいたします、！ そうしましたら、改めて調整に動いてまいりますね！"
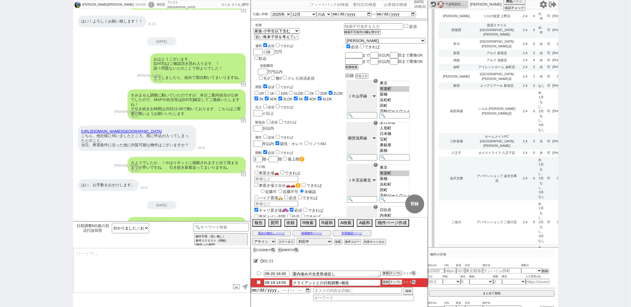
type textarea "@@【@@日程調整するシーンなので、このまま調整報告します。当該の調整ができない方であればそのままcmd+shift+Kで次に進んでください！！(当該の調整が…"
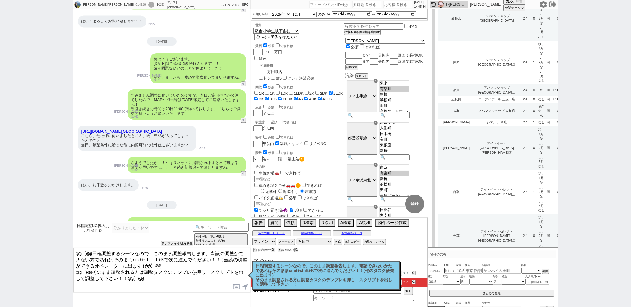
scroll to position [1908, 0]
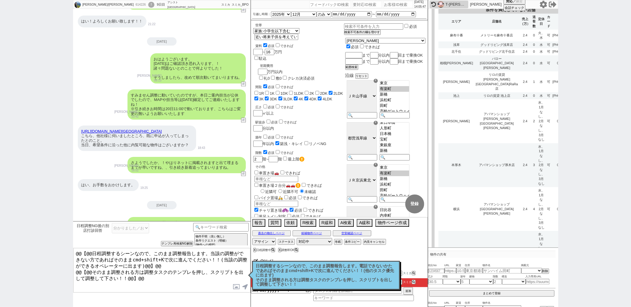
select select
select select "8"
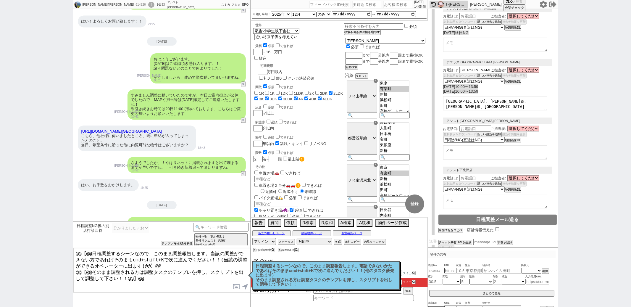
scroll to position [0, 0]
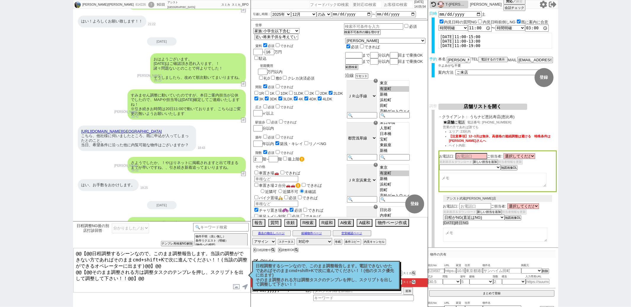
click at [452, 122] on b "店舗" at bounding box center [450, 122] width 7 height 4
click at [474, 156] on input at bounding box center [471, 156] width 32 height 5
type input "[PERSON_NAME]"
click at [520, 156] on select "選択してください [PERSON_NAME] [PERSON_NAME] [PERSON_NAME] [PERSON_NAME] [PERSON_NAME] …" at bounding box center [519, 157] width 32 height 5
select select "396"
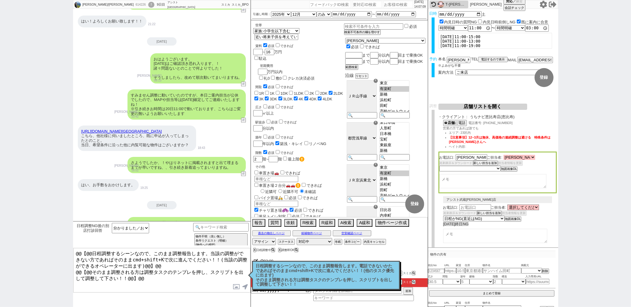
click at [503, 155] on select "選択してください [PERSON_NAME] [PERSON_NAME] [PERSON_NAME] [PERSON_NAME] [PERSON_NAME] …" at bounding box center [519, 157] width 32 height 5
click at [495, 166] on select "未定 希望で最短でOK 最短以外でOK 日程がNG(直近で別日提案可) 日程がNG(直近はNG) お客様ごとNG 折返し待ち 店舗が定休/終業後で連絡取れず" at bounding box center [469, 168] width 61 height 5
select select "5"
click at [439, 166] on select "未定 希望で最短でOK 最短以外でOK 日程がNG(直近で別日提案可) 日程がNG(直近はNG) お客様ごとNG 折返し待ち 店舗が定休/終業後で連絡取れず" at bounding box center [469, 168] width 61 height 5
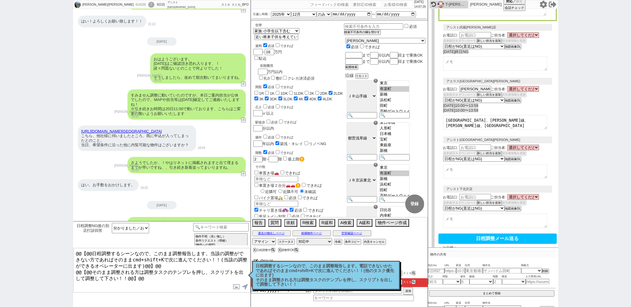
select select "396"
select select "5"
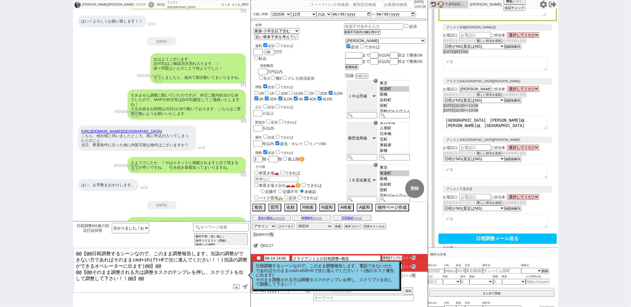
scroll to position [219, 0]
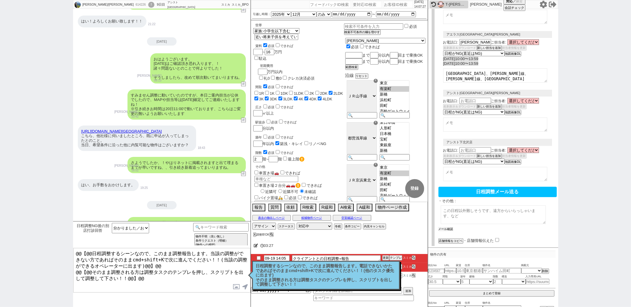
click at [447, 227] on button "メール確認" at bounding box center [445, 229] width 15 height 4
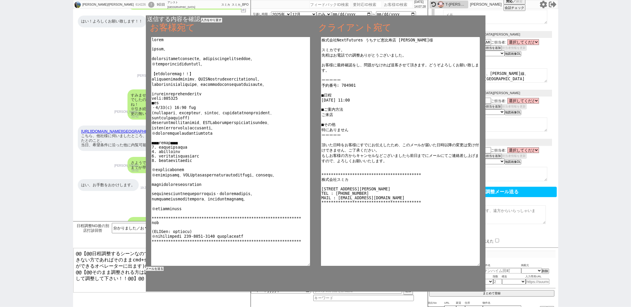
click at [150, 269] on button "メールを送る" at bounding box center [155, 268] width 18 height 4
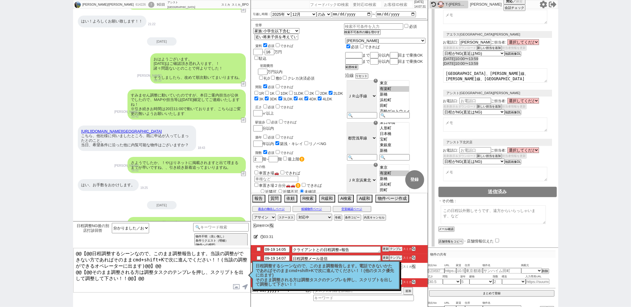
click at [394, 248] on button "テンプレ" at bounding box center [395, 249] width 13 height 4
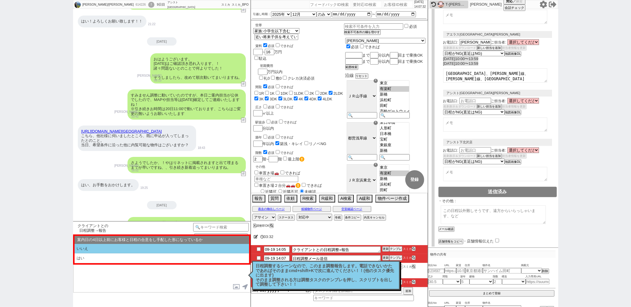
click at [133, 247] on li "いいえ" at bounding box center [161, 249] width 174 height 10
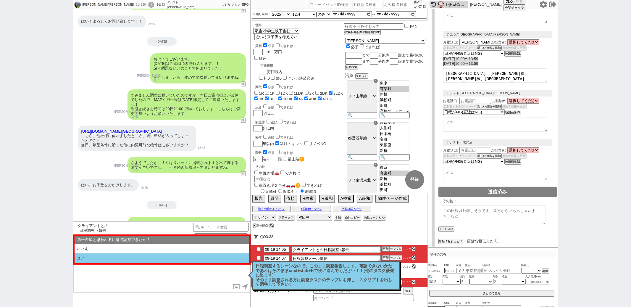
click at [123, 259] on li "はい" at bounding box center [161, 258] width 174 height 10
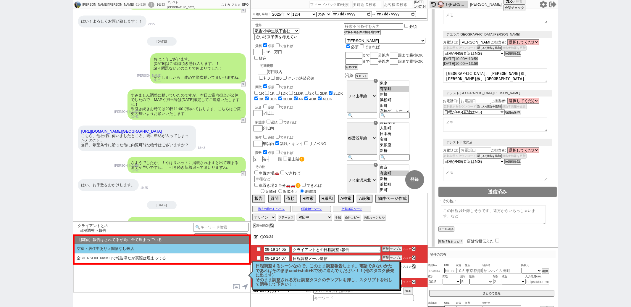
click at [129, 252] on li "空室・居住中ありor問物なし来店" at bounding box center [161, 249] width 174 height 10
select select "いいえ"
select select "はい"
select select "近い"
select select "空室・居住中ありor問物なし来店"
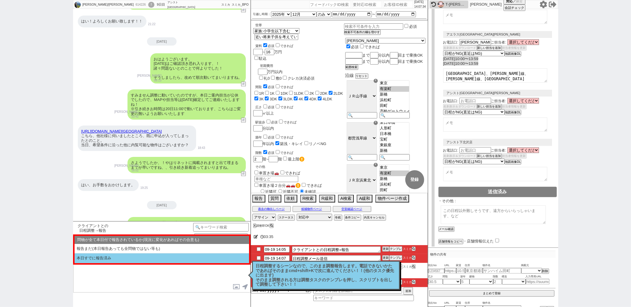
click at [126, 257] on li "本日すでに報告済み" at bounding box center [161, 258] width 174 height 10
type textarea "@@【返信内容入れる、問題なく何よりです！的な】 また、 【[DATE] 11:00 @@【最寄り駅】店 ご来店】 にて手配完了いたしました！"
select select "いいえ"
select select "はい"
select select "近い"
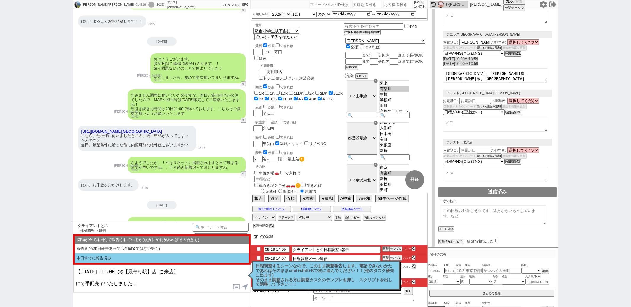
select select "空室・居住中ありor問物なし来店"
select select "本日すでに報告済み"
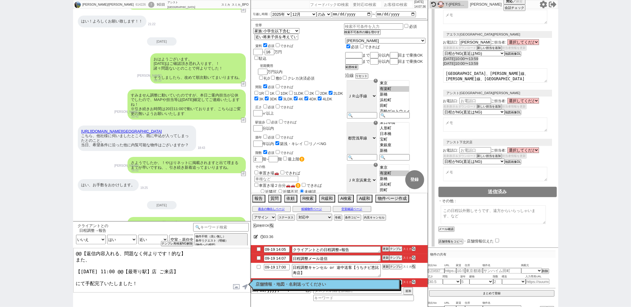
drag, startPoint x: 85, startPoint y: 259, endPoint x: 101, endPoint y: 185, distance: 75.3
click at [89, 208] on div "[PERSON_NAME]/[PERSON_NAME] 614226 ! 0 9日目 アシスト[GEOGRAPHIC_DATA][PERSON_NAME] 冬…" at bounding box center [161, 153] width 177 height 307
type textarea "その後すぐに動いておりまして、 [DATE]【[DATE] 11:00 恵比寿店 ご来店】 にて手配完了いたしました！"
checkbox input "true"
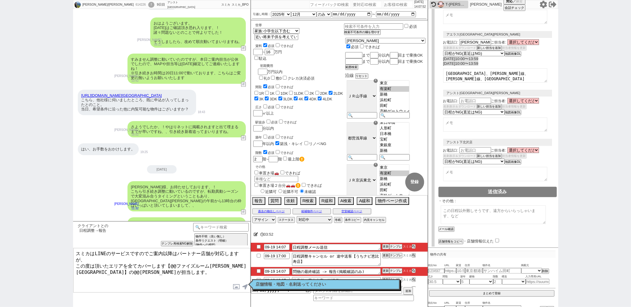
scroll to position [2936, 0]
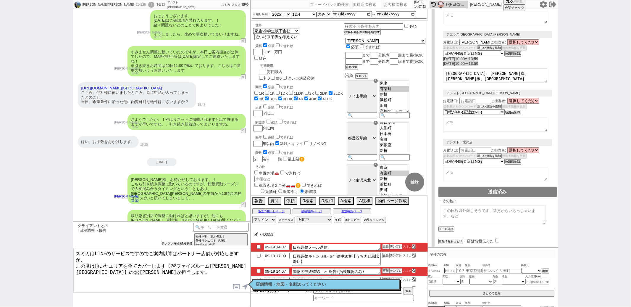
drag, startPoint x: 74, startPoint y: 261, endPoint x: 78, endPoint y: 203, distance: 58.4
click at [75, 208] on div "[PERSON_NAME]/[PERSON_NAME] 614226 ! 0 9日目 アシスト[GEOGRAPHIC_DATA][PERSON_NAME] 冬…" at bounding box center [161, 153] width 177 height 307
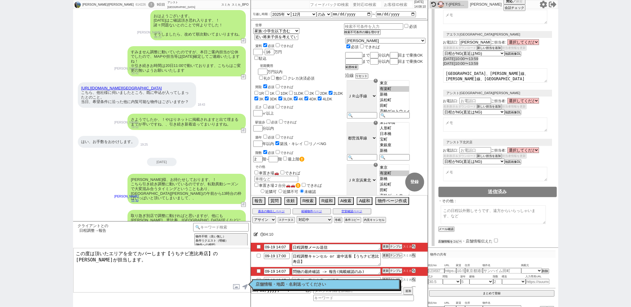
click at [455, 239] on button "店舗情報をコピペ" at bounding box center [450, 241] width 24 height 4
type textarea "この度は頂いたエリアを全てカバーします【うちナビ恵比寿店】の[PERSON_NAME]が担当します。 うちナビ[GEOGRAPHIC_DATA] ・住所 : …"
click at [496, 238] on input "checkbox" at bounding box center [497, 240] width 4 height 4
checkbox input "true"
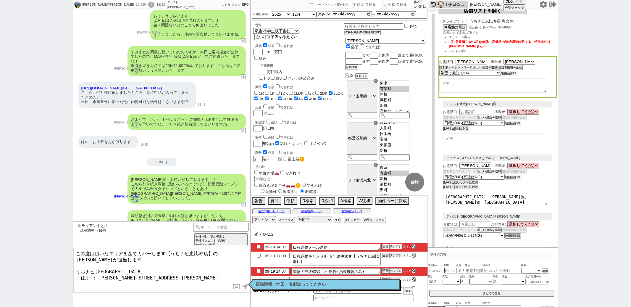
scroll to position [69, 0]
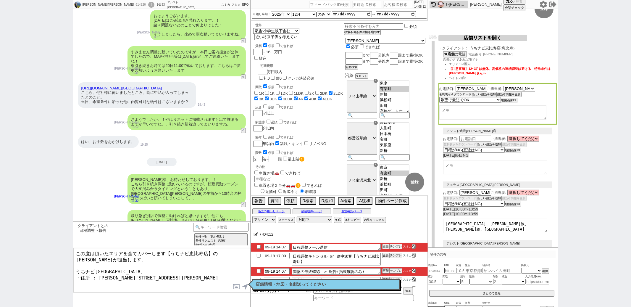
click at [445, 95] on button "名刺表示＆ダウンロード" at bounding box center [455, 94] width 33 height 4
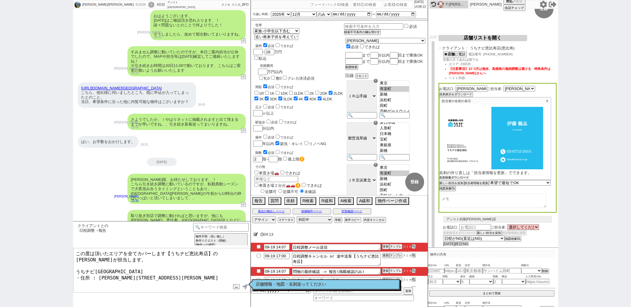
click at [460, 176] on button "名刺画像ダウンロード" at bounding box center [454, 177] width 30 height 4
click at [193, 273] on textarea "この度は頂いたエリアを全てカバーします【うちナビ恵比寿店】の[PERSON_NAME]が担当します。 うちナビ[GEOGRAPHIC_DATA] ・住所 : …" at bounding box center [161, 270] width 177 height 44
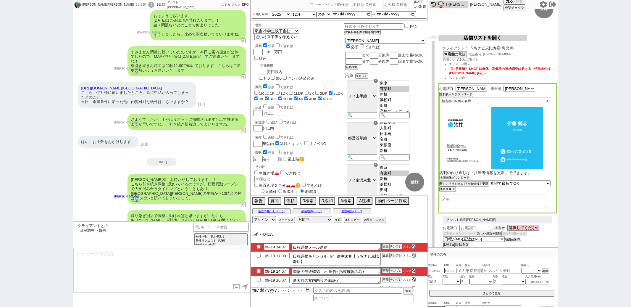
scroll to position [3053, 0]
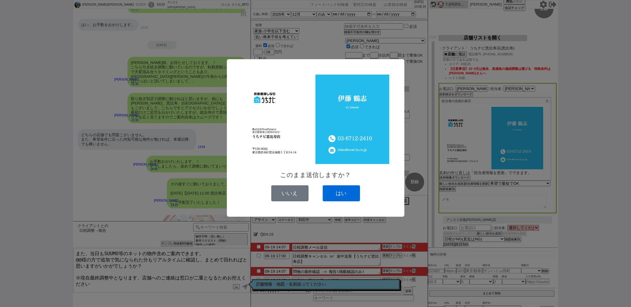
click at [348, 195] on button "はい" at bounding box center [341, 193] width 37 height 16
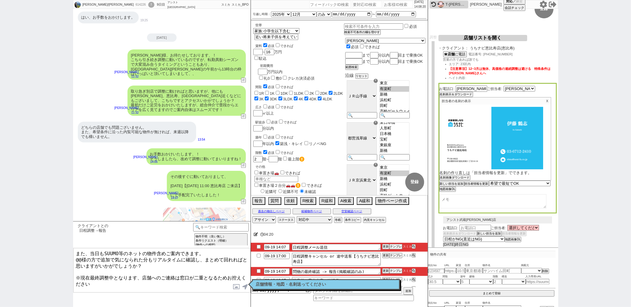
scroll to position [0, 0]
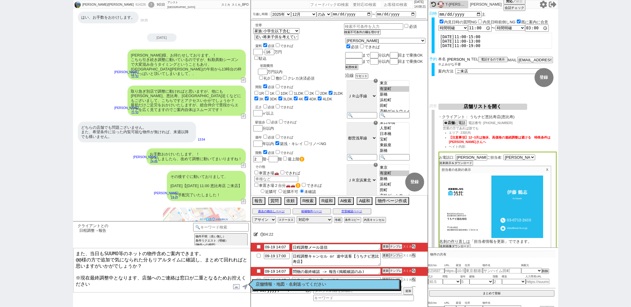
drag, startPoint x: 456, startPoint y: 58, endPoint x: 440, endPoint y: 58, distance: 15.7
click at [440, 58] on div "本名 [PERSON_NAME]" at bounding box center [454, 59] width 33 height 5
click at [81, 257] on textarea "また、当日もSUUMO等のネットの物件含めご案内できます。 @@様の方で追加で気になられた分もリアルタイムに確認し、まとめて回れればと思いますがいかがでしょう…" at bounding box center [161, 270] width 177 height 44
paste textarea "[PERSON_NAME]"
type textarea "また、当日もSUUMO等のネットの物件含めご案内できます。 [PERSON_NAME]様の方で追加で気になられた分もリアルタイムに確認し、まとめて回れればと思…"
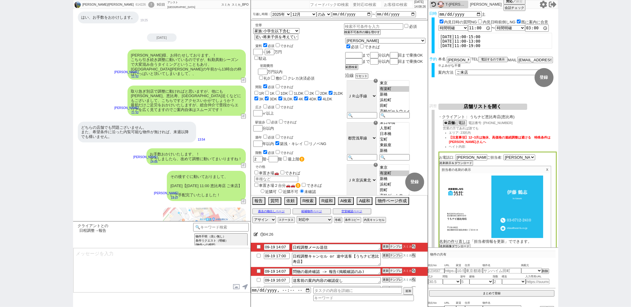
scroll to position [3151, 0]
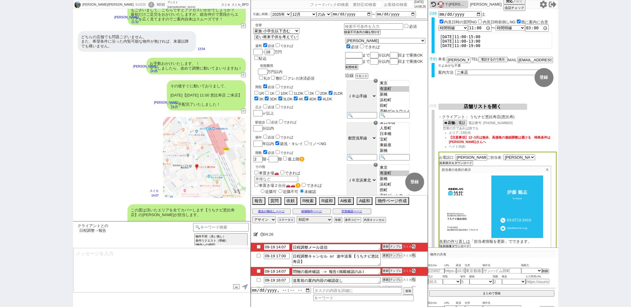
type textarea "※案内時の店舗状況次第では担当が変更になります、ご了承ください ※もし担当が変更になった場合でも、本LINEの内容は全て引き継がれておりスムーズにご案内が可能…"
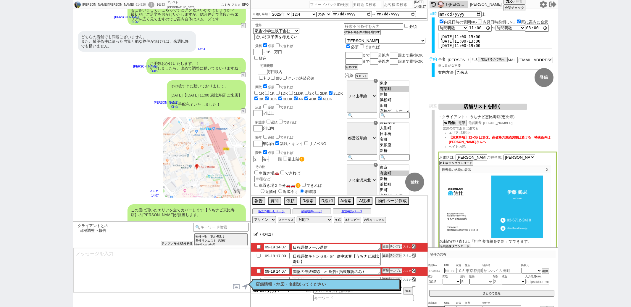
scroll to position [3187, 0]
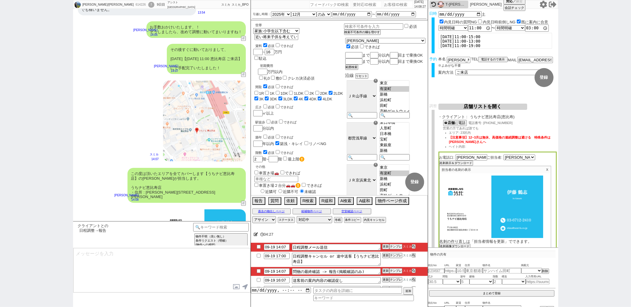
type input "09-19 14:23"
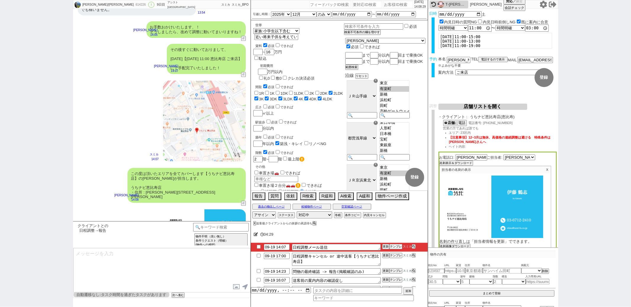
click at [258, 248] on input "checkbox" at bounding box center [258, 246] width 9 height 4
checkbox input "true"
click at [258, 273] on input "checkbox" at bounding box center [258, 271] width 9 height 4
checkbox input "true"
click at [383, 247] on button "更新" at bounding box center [385, 246] width 6 height 4
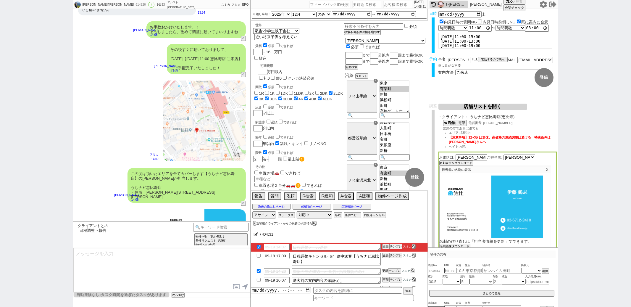
click at [383, 273] on button "更新" at bounding box center [385, 270] width 6 height 4
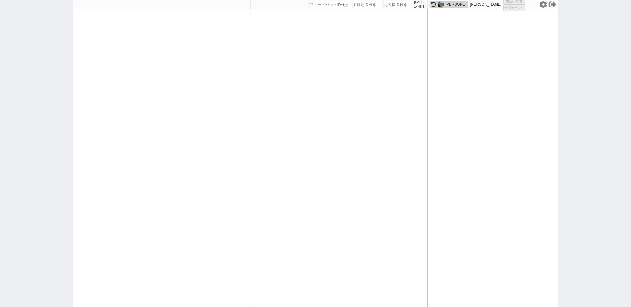
select select "2"
select select
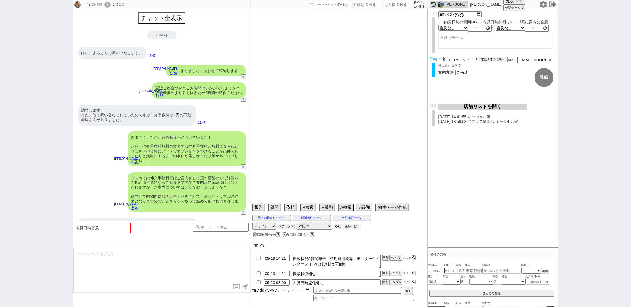
scroll to position [303, 0]
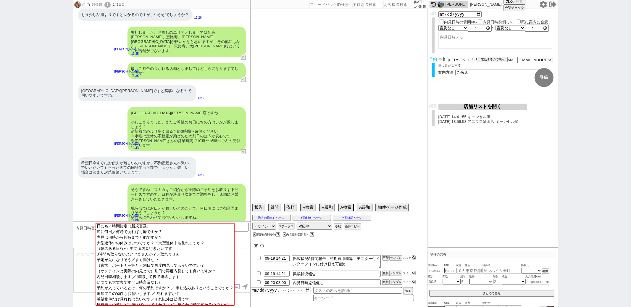
select select "2025"
select select "5"
select select "36"
select select "0"
select select "23"
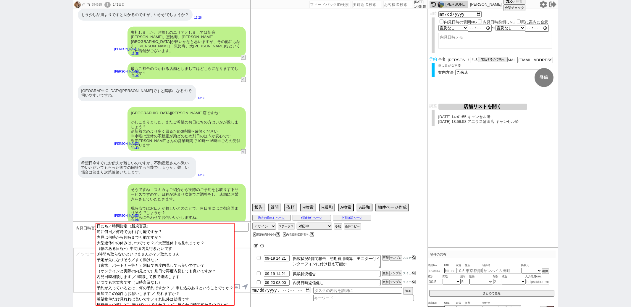
select select "749"
select select "25"
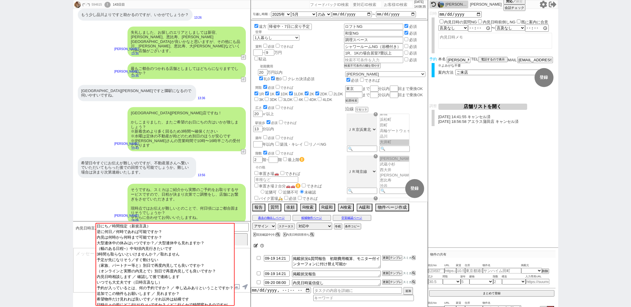
scroll to position [149, 0]
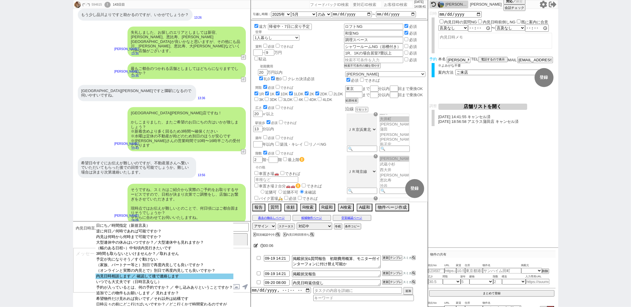
select select "内見日時相談します ／ 確認して後で連絡します"
click at [118, 279] on option "内見日時相談します ／ 確認して後で連絡します" at bounding box center [164, 276] width 138 height 6
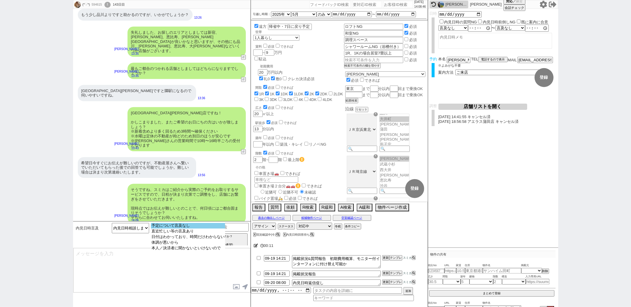
select select "予定について言及なし"
click at [158, 224] on option "予定について言及なし" at bounding box center [188, 226] width 74 height 6
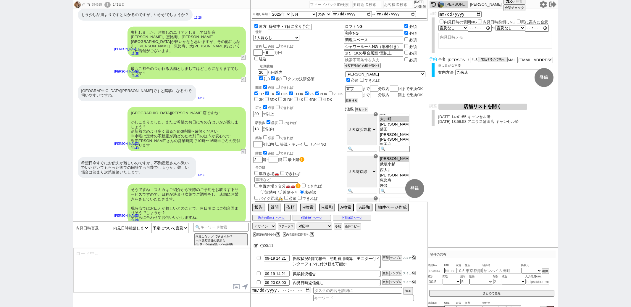
type textarea "お忙しいところ恐縮です、！ ちなみに、スケジュールについてはいつ頃までに頂けますでしょうか？"
click at [152, 252] on textarea "お忙しいところ恐縮です、！ ちなみに、スケジュールについてはいつ頃までに頂けますでしょうか？" at bounding box center [161, 270] width 177 height 44
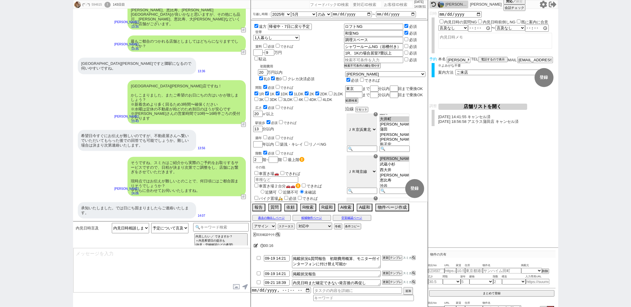
type textarea "転勤異動シーズンで動かれる方がやはり多く、枠が中々ない中で進めてまいりますのでお早めに頂きたいところではございまして、！"
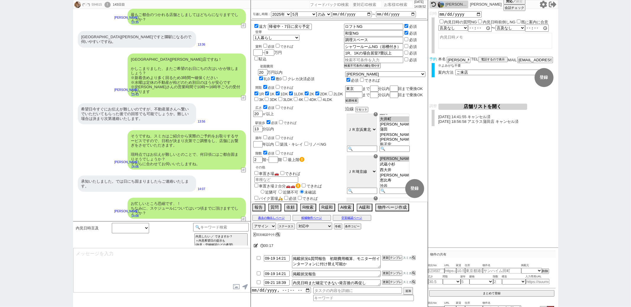
type input "09-19 14:23"
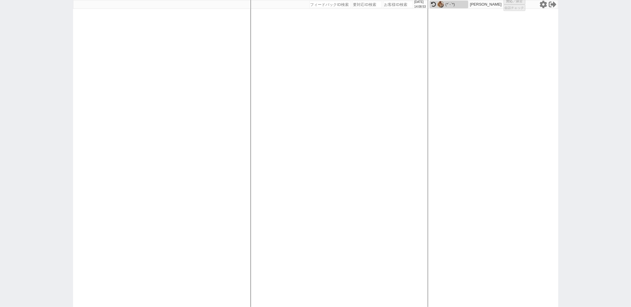
select select "500"
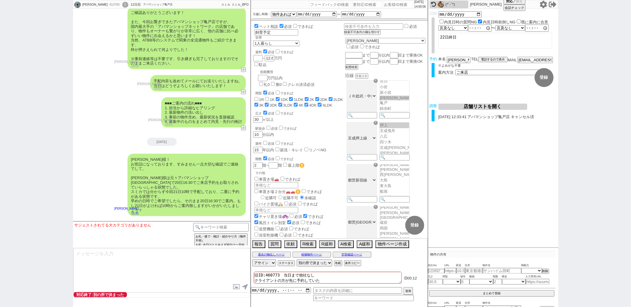
scroll to position [4549, 0]
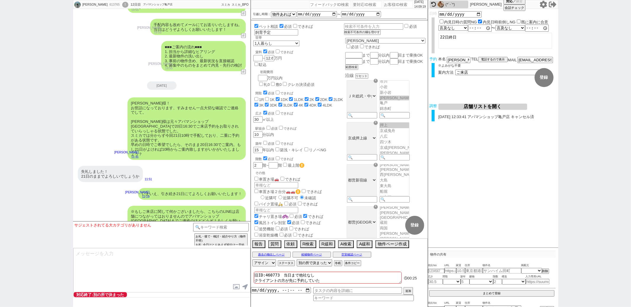
click at [153, 271] on textarea at bounding box center [161, 270] width 177 height 44
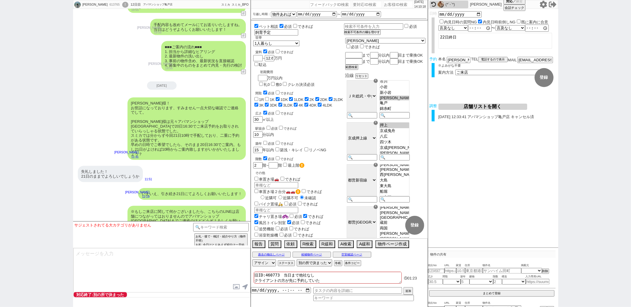
scroll to position [4585, 0]
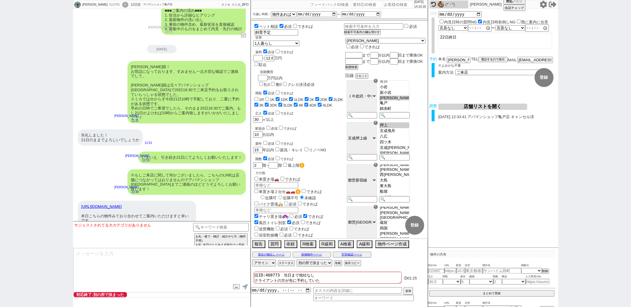
click at [238, 232] on div "ご希望ありがとうございます！ ただ、頂いたところ大変恐縮ですがお伝えの形で既に店舗の方にお引継済みでございますので追加のご希望等は店舗の担当へ直接お申し付け頂…" at bounding box center [186, 247] width 118 height 30
click at [237, 197] on div "[URL][DOMAIN_NAME] 本日こちらの物件みており合わせてご案内いただけますと幸いです。 13:26" at bounding box center [161, 212] width 177 height 31
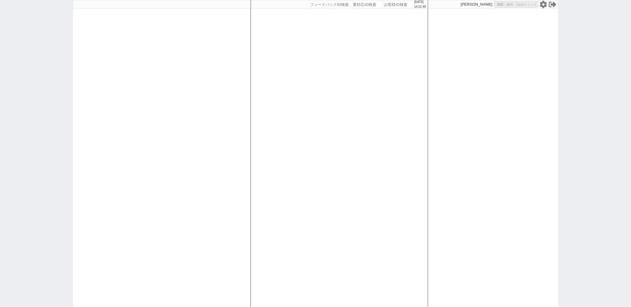
select select "3"
select select "2"
select select
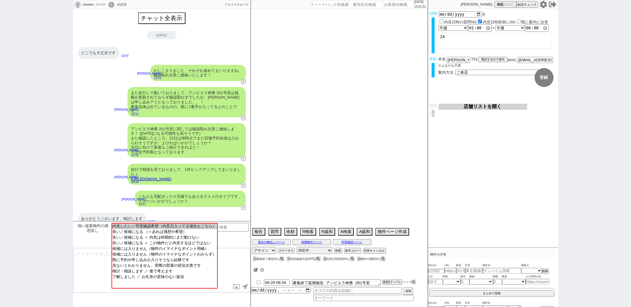
scroll to position [7, 0]
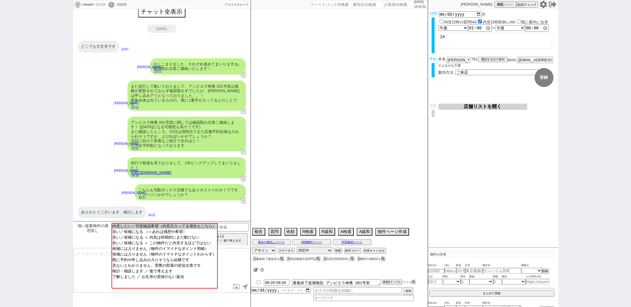
select select "2025"
select select "11"
select select "37"
select select "0"
select select "819"
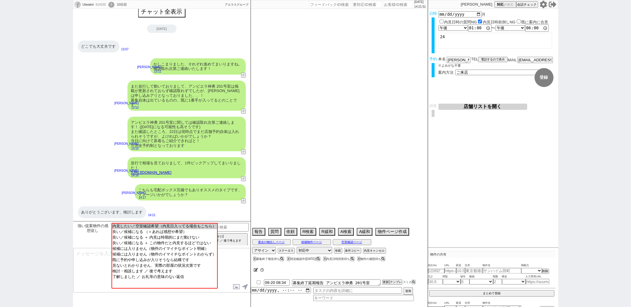
select select "48"
select select "75"
select select "44"
select select "60"
select select "19"
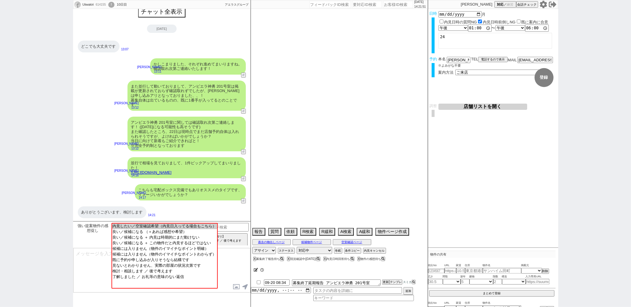
select select "71"
select select "25"
select select "3116"
select select "9"
select select "331"
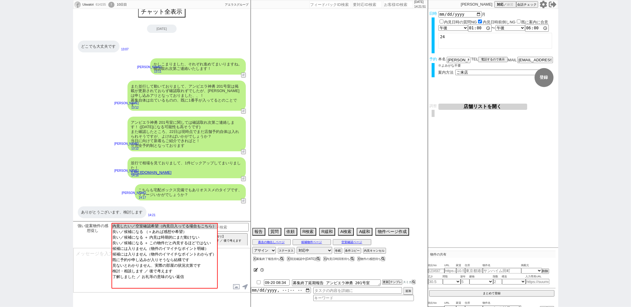
select select "14"
select select "23"
select select "65"
select select "70"
select select "1678"
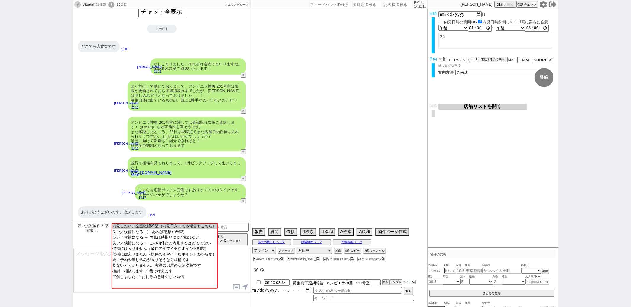
select select "62"
select select "59"
select select "64"
select select "1557"
select select "69"
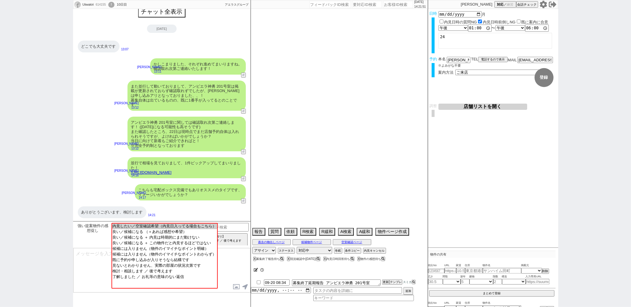
select select "1654"
select select "67"
select select "47"
select select "68"
select select "63"
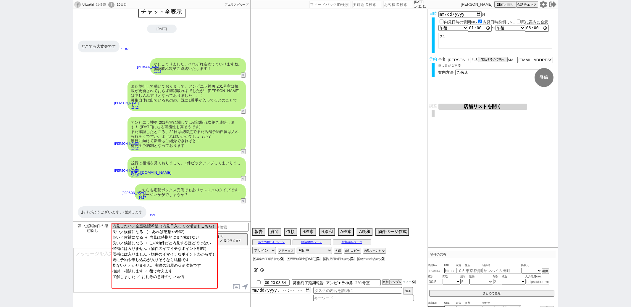
select select "66"
select select "72"
select select "1740"
select select "38"
select select "50"
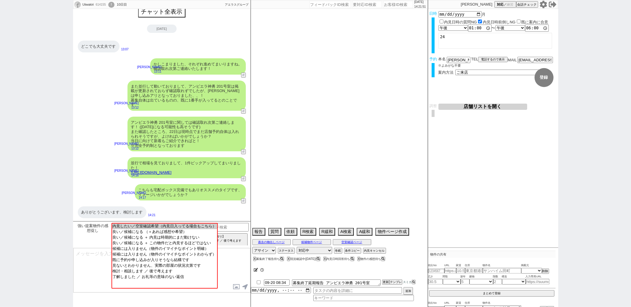
select select "35"
select select "56"
select select "36"
select select "55"
select select "15"
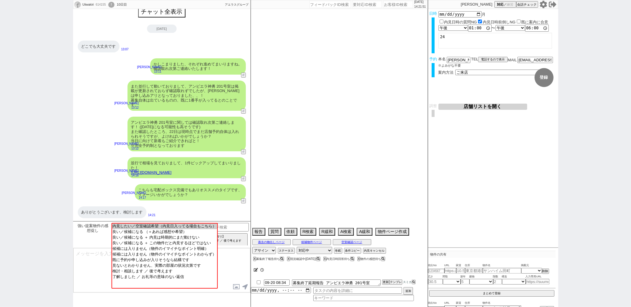
select select "508"
select select "46"
select select "53"
select select "54"
select select "57"
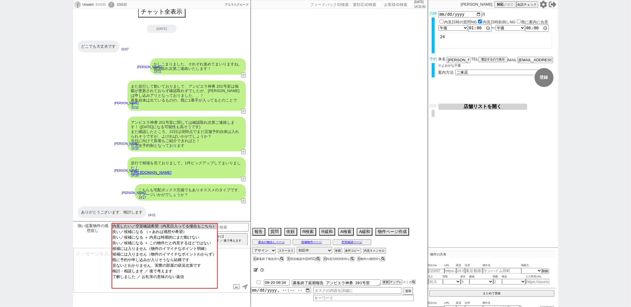
select select "77"
select select "1840"
select select "11"
select select "61"
select select "29"
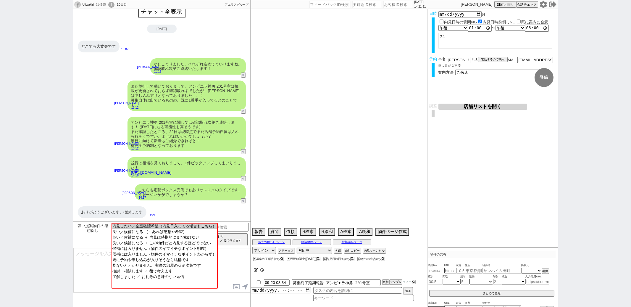
select select "37"
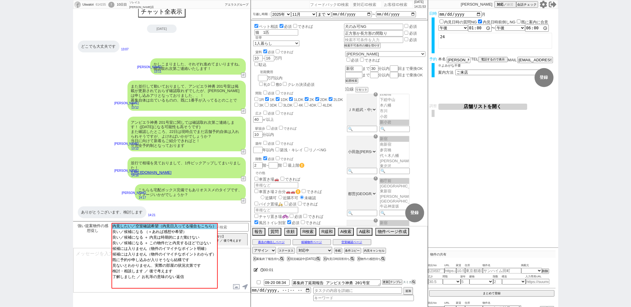
scroll to position [37, 0]
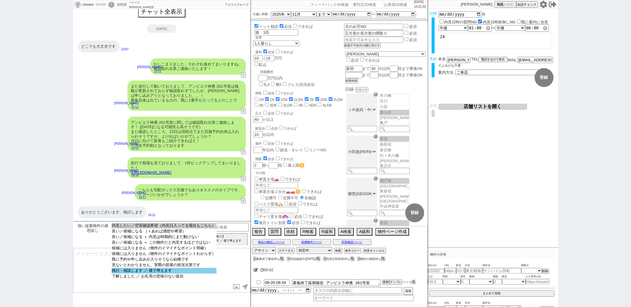
select select "検討・相談します ／ 後で考えます"
click at [152, 273] on option "検討・相談します ／ 後で考えます" at bounding box center [163, 271] width 105 height 6
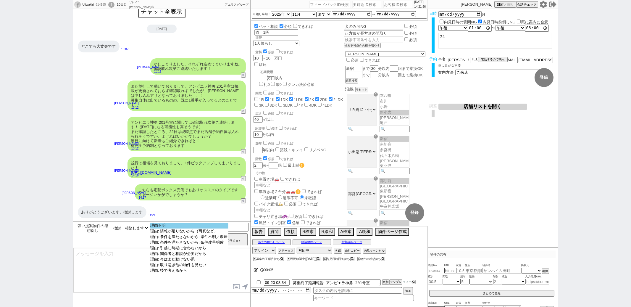
select select "理由不明"
click at [165, 224] on option "理由不明" at bounding box center [189, 226] width 79 height 6
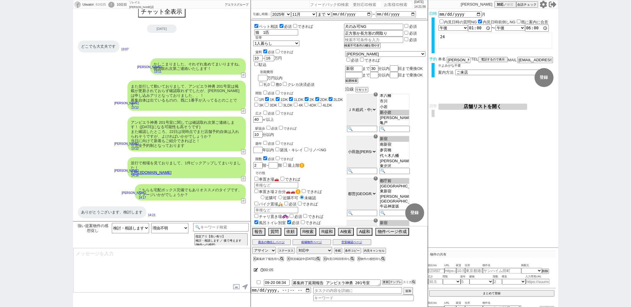
type textarea "かしこまりました！ 転勤異動シーズンで入れ替わりも激しく、物件選びが難しい時期ですよね...！"
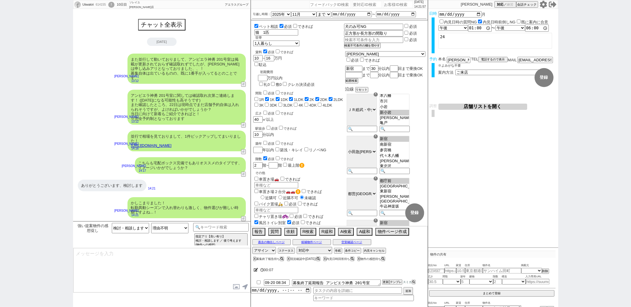
scroll to position [0, 0]
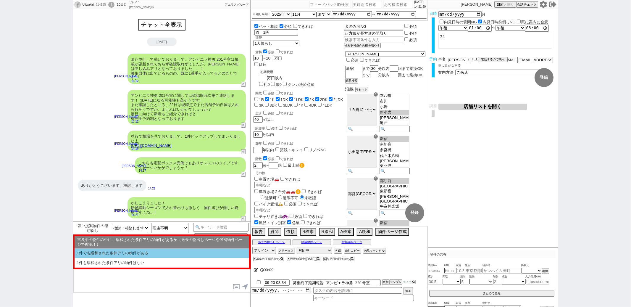
click at [152, 252] on li "1件でも緩和された条件アリの物件がある" at bounding box center [161, 253] width 174 height 10
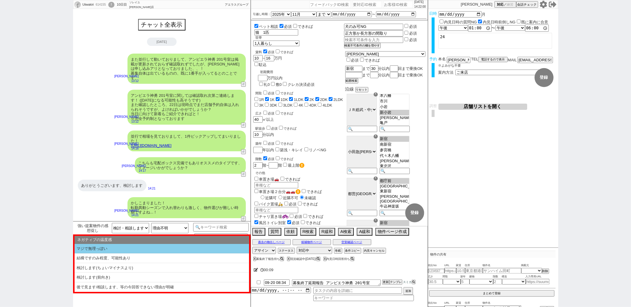
click at [147, 252] on li "マジで無理っぽい" at bounding box center [161, 249] width 174 height 10
type textarea "いくつかご紹介&お探しされていく中でイメージが変わられる部分もあるかもしれませんので、またお声がけもさせてください！"
select select "1件でも緩和された条件アリの物件がある"
select select "マジで無理っぽい"
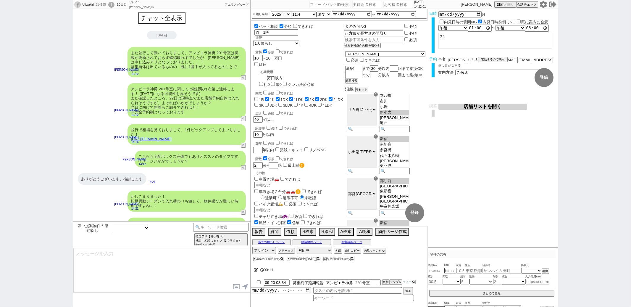
scroll to position [16, 0]
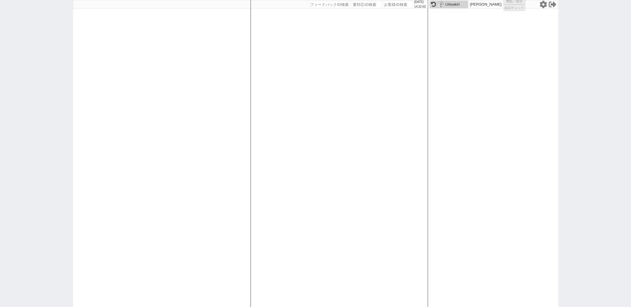
select select
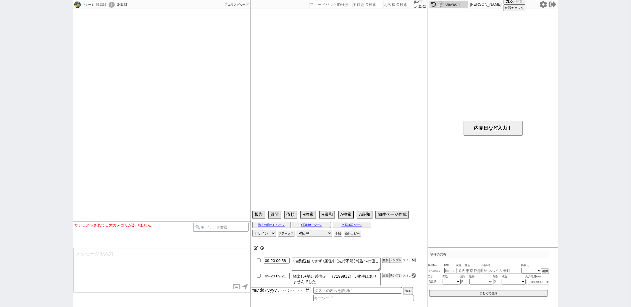
type textarea "空確だけマンかも、10月になってもクローズ進まなければフェードアウトで良さそうです。近隣駐車場込み　賃料から7000円マイナス"
select select
select select "15"
select select "7"
select select "12"
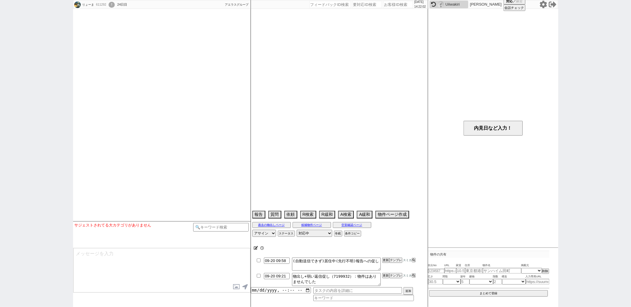
select select "119"
select select "2952"
select select "16"
select select "551"
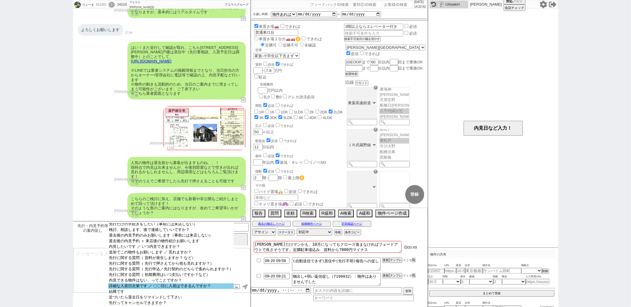
scroll to position [16, 0]
select select "詳細な入居日次第です ／ 〇〇日に入居はできるんですか？"
click at [159, 284] on option "詳細な入居日次第です ／ 〇〇日に入居はできるんですか？" at bounding box center [170, 286] width 125 height 6
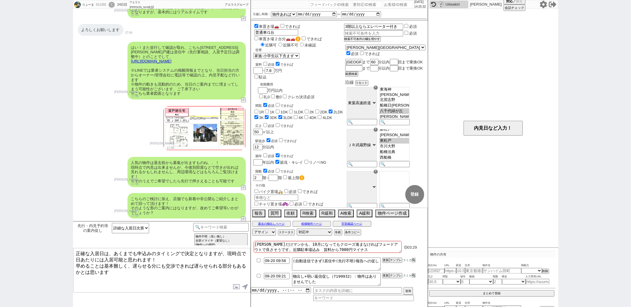
type textarea "正確な入居日は、あくまでも申込みのタイミングで決定となりますが、現時点で日あたりには入居可能と思われます！ 早めることは基本難しく、遅らせる分にも交渉できれば…"
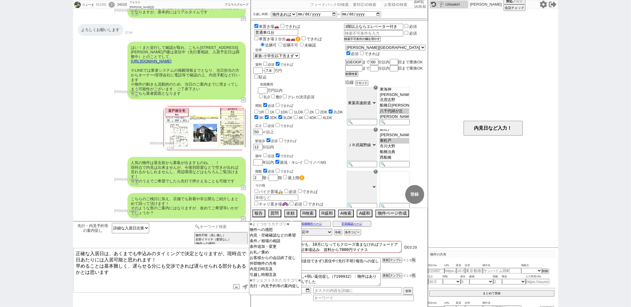
click at [219, 225] on input at bounding box center [221, 226] width 56 height 7
click at [118, 208] on p "[PERSON_NAME]" at bounding box center [126, 210] width 24 height 5
